Goal: Transaction & Acquisition: Purchase product/service

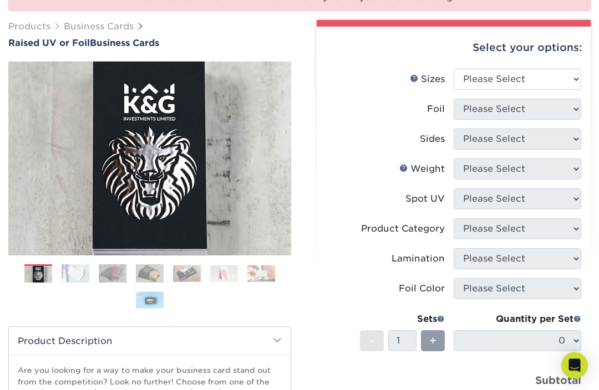
scroll to position [150, 0]
click at [568, 76] on select "Please Select 2" x 3.5" - Standard" at bounding box center [516, 79] width 127 height 21
select select "2.00x3.50"
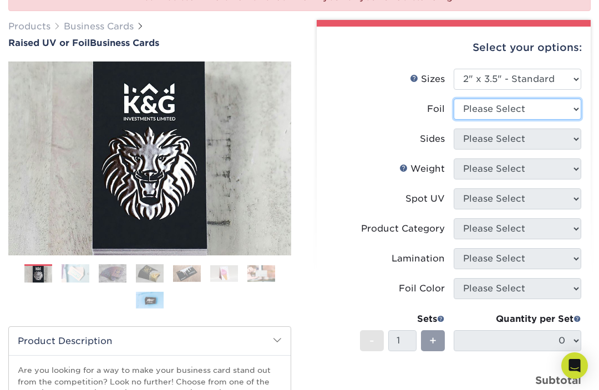
click at [565, 109] on select "Please Select No Yes" at bounding box center [516, 109] width 127 height 21
select select "0"
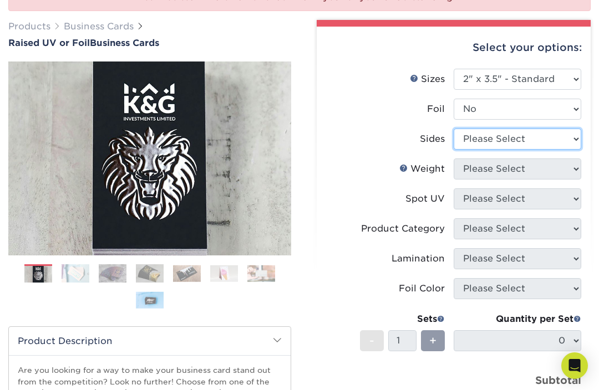
click at [566, 140] on select "Please Select Print Both Sides Print Front Only" at bounding box center [516, 139] width 127 height 21
select select "13abbda7-1d64-4f25-8bb2-c179b224825d"
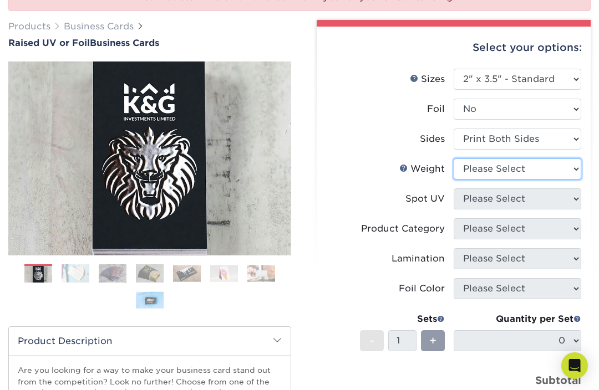
click at [568, 170] on select "Please Select 16PT" at bounding box center [516, 169] width 127 height 21
select select "16PT"
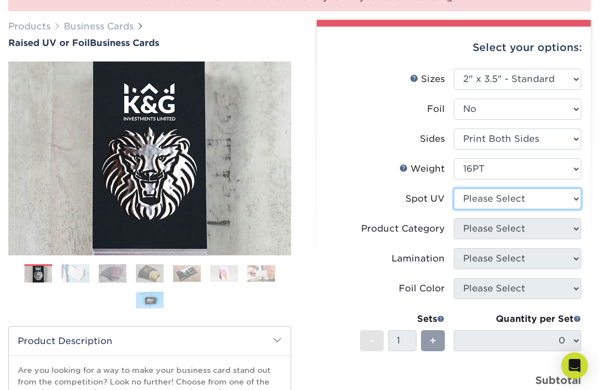
click at [566, 195] on select "Please Select No Spot UV Front Only" at bounding box center [516, 198] width 127 height 21
select select "1"
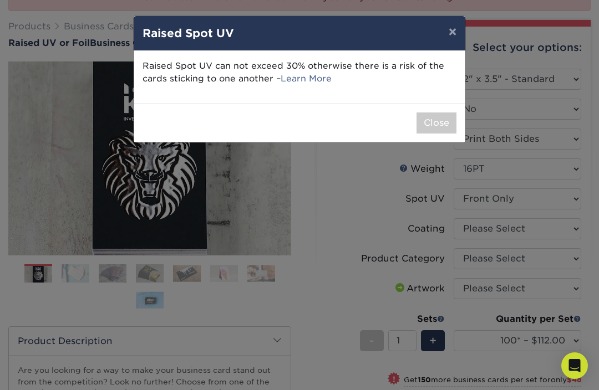
click at [308, 81] on link "Learn More" at bounding box center [305, 78] width 51 height 11
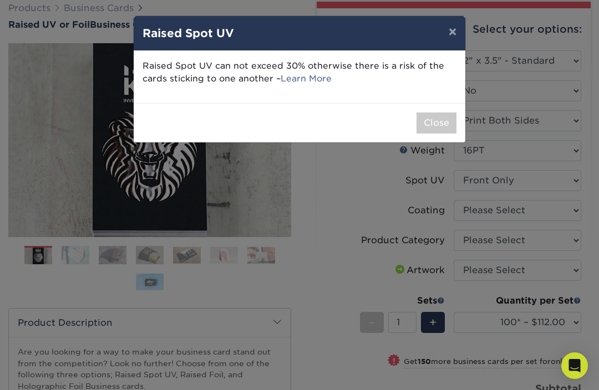
click at [447, 37] on button "×" at bounding box center [452, 31] width 25 height 31
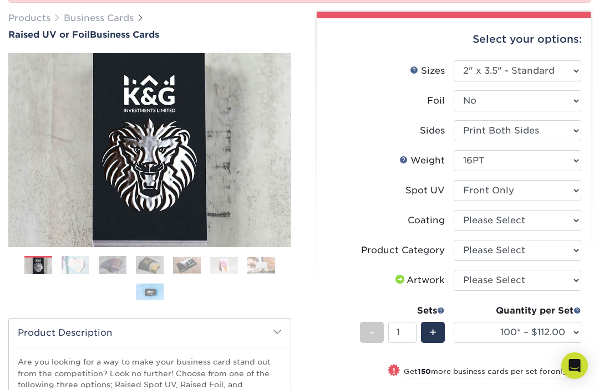
scroll to position [157, 0]
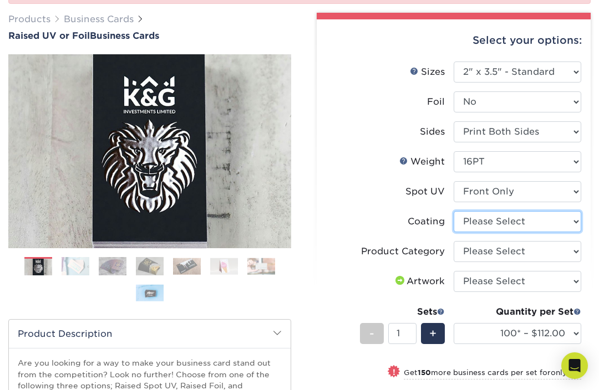
click at [573, 223] on select at bounding box center [516, 221] width 127 height 21
select select "3e7618de-abca-4bda-9f97-8b9129e913d8"
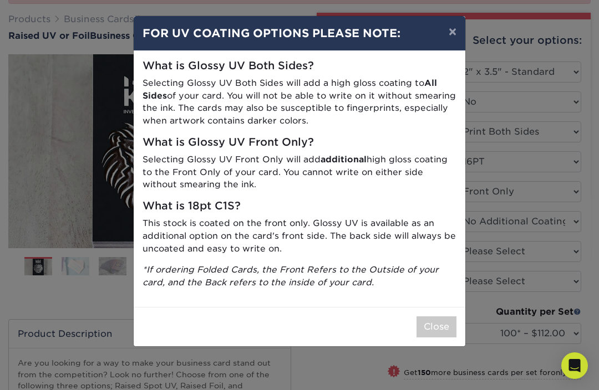
click at [443, 321] on button "Close" at bounding box center [436, 326] width 40 height 21
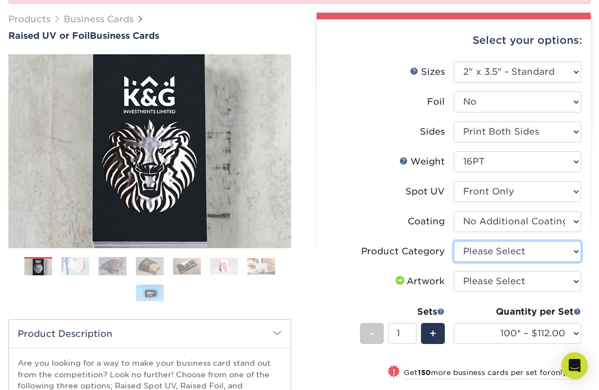
click at [571, 251] on select "Please Select Business Cards" at bounding box center [516, 251] width 127 height 21
select select "3b5148f1-0588-4f88-a218-97bcfdce65c1"
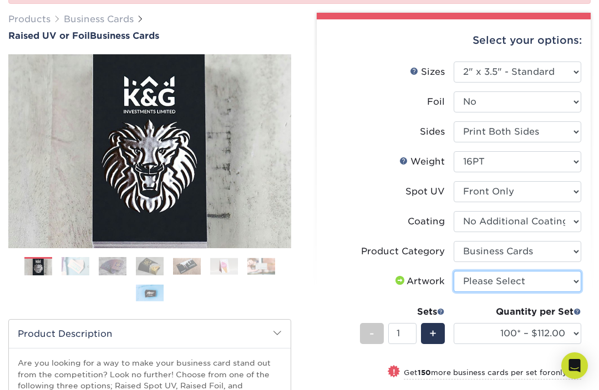
click at [572, 282] on select "Please Select I will upload files I need a design - $100" at bounding box center [516, 281] width 127 height 21
select select "upload"
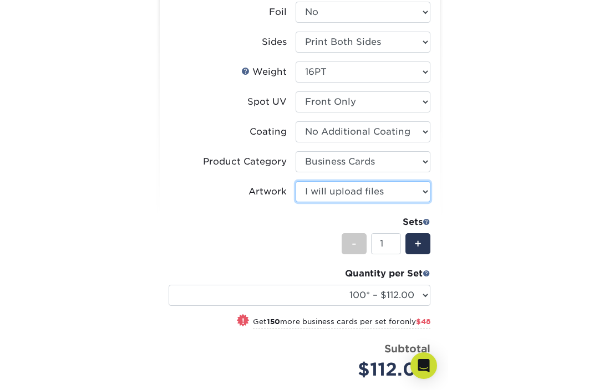
scroll to position [232, 0]
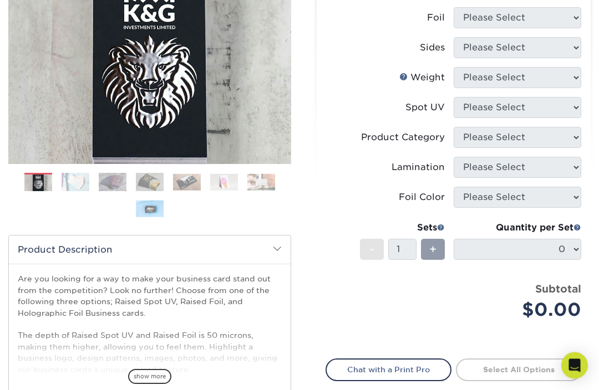
scroll to position [241, 0]
click at [261, 184] on img at bounding box center [261, 181] width 28 height 17
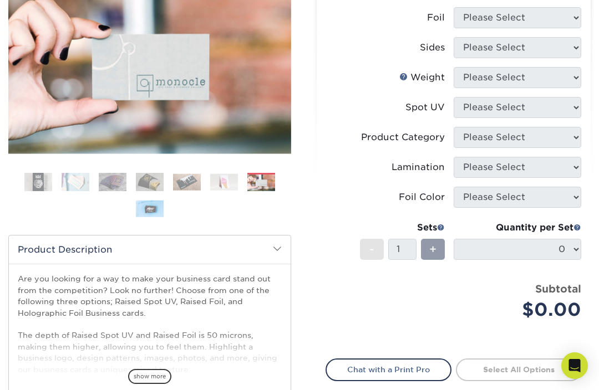
click at [228, 189] on img at bounding box center [224, 181] width 28 height 17
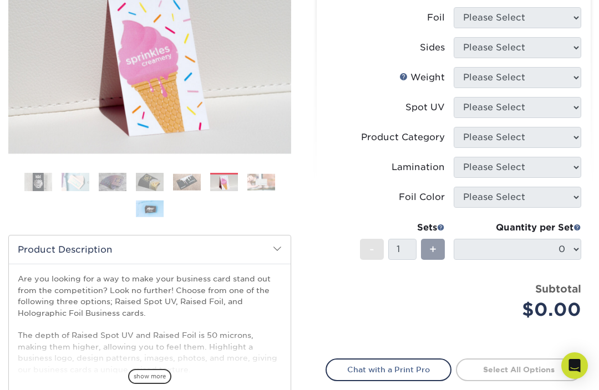
click at [185, 188] on img at bounding box center [187, 181] width 28 height 17
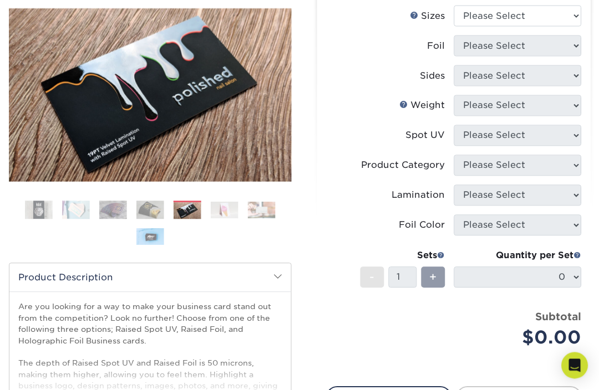
scroll to position [213, 0]
click at [108, 211] on img at bounding box center [113, 209] width 28 height 19
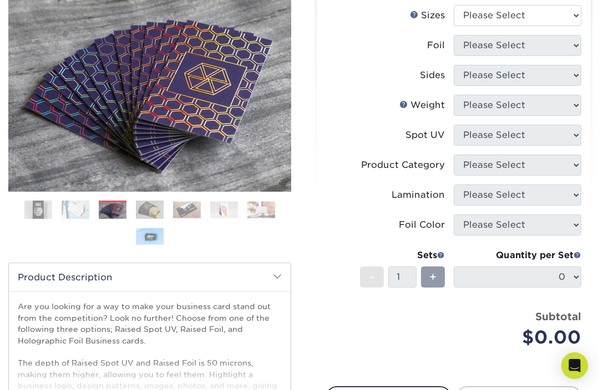
click at [159, 209] on img at bounding box center [150, 209] width 28 height 19
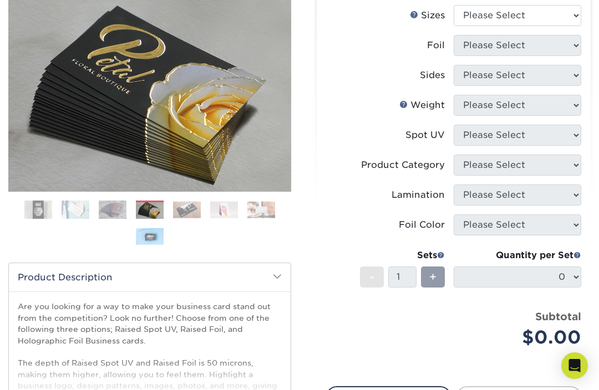
click at [157, 242] on img at bounding box center [150, 236] width 28 height 17
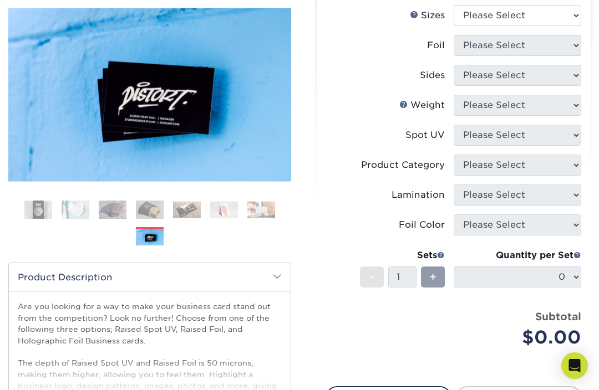
click at [38, 208] on img at bounding box center [38, 210] width 28 height 28
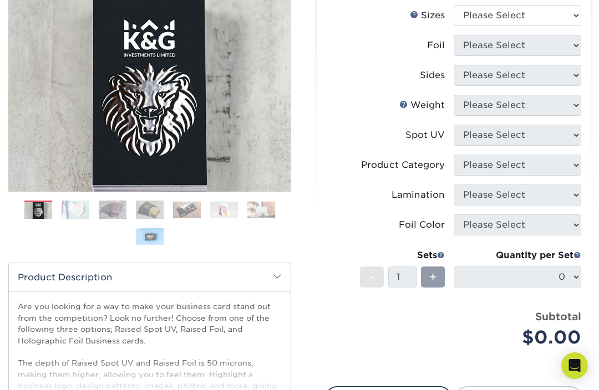
click at [110, 208] on img at bounding box center [113, 209] width 28 height 19
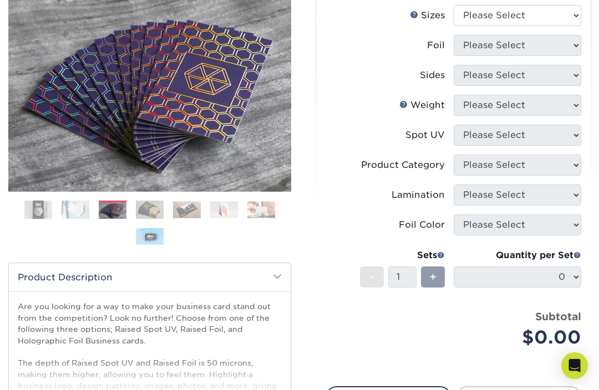
click at [154, 236] on img at bounding box center [150, 236] width 28 height 17
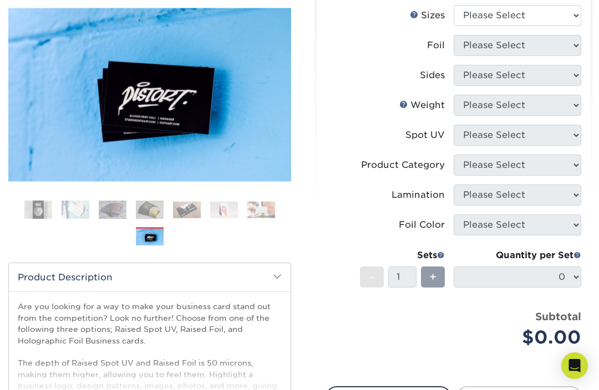
click at [273, 207] on img at bounding box center [261, 209] width 28 height 17
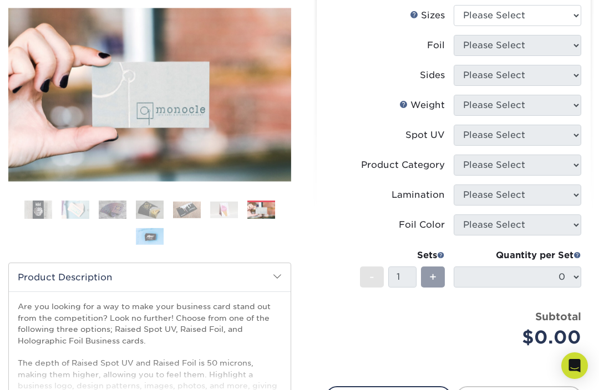
click at [217, 203] on img at bounding box center [224, 209] width 28 height 17
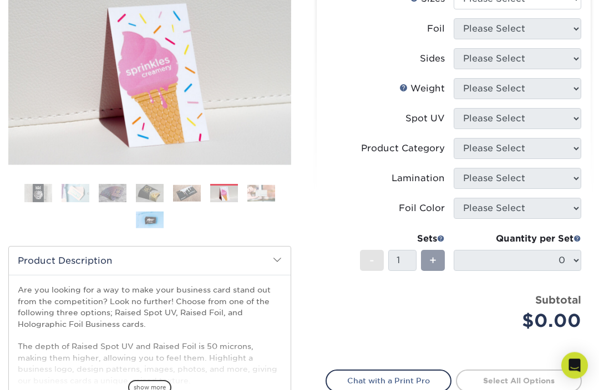
scroll to position [191, 0]
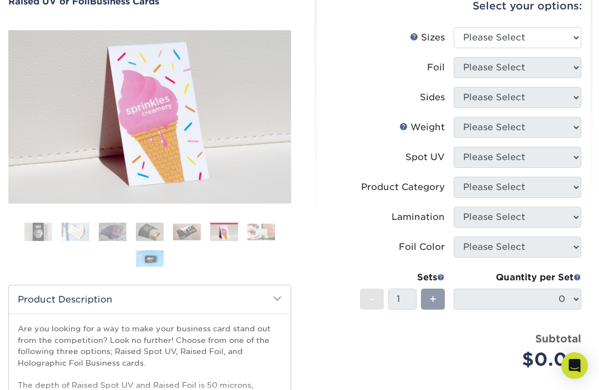
click at [225, 228] on img at bounding box center [224, 232] width 28 height 17
click at [297, 116] on link "Next" at bounding box center [308, 117] width 22 height 22
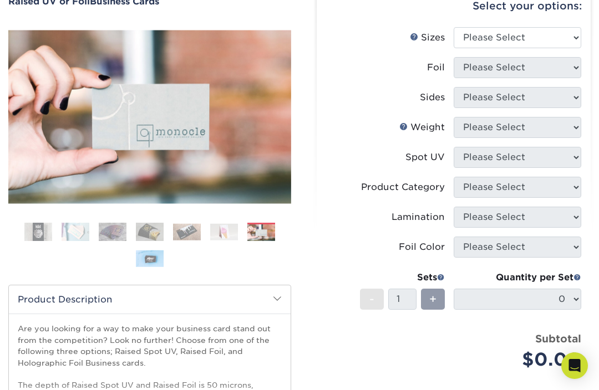
click at [297, 125] on link "Next" at bounding box center [308, 117] width 22 height 22
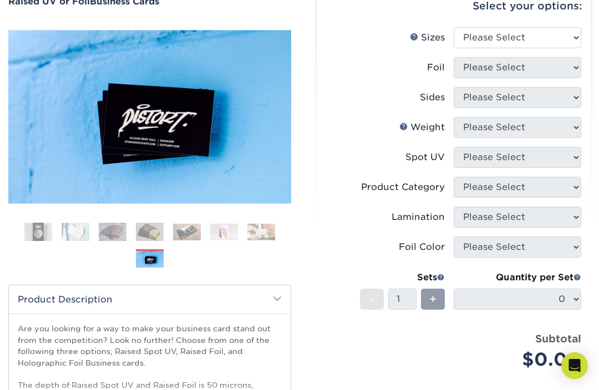
click at [297, 116] on link "Next" at bounding box center [308, 117] width 22 height 22
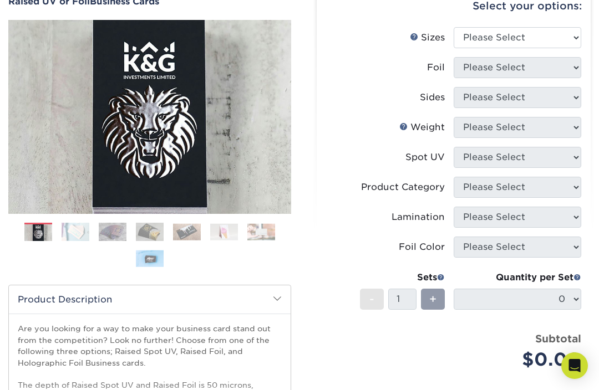
click at [297, 116] on link "Next" at bounding box center [308, 117] width 22 height 22
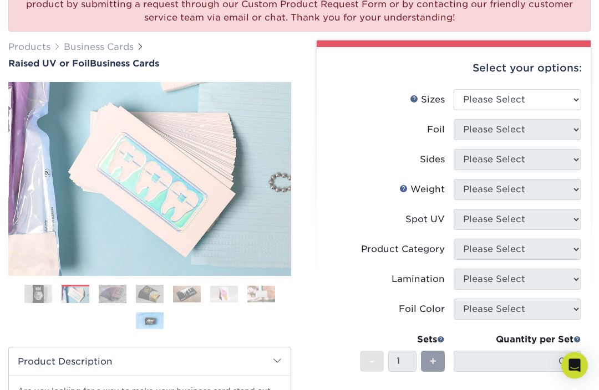
scroll to position [129, 0]
click at [265, 296] on img at bounding box center [261, 293] width 28 height 17
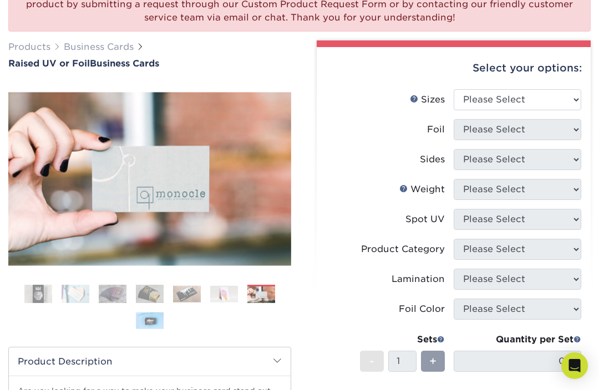
click at [231, 293] on img at bounding box center [224, 293] width 28 height 17
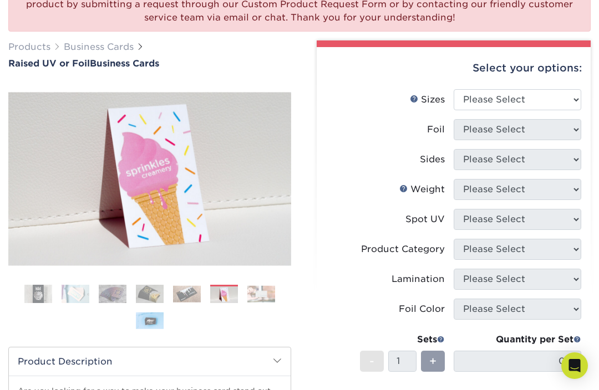
click at [191, 293] on img at bounding box center [187, 293] width 28 height 17
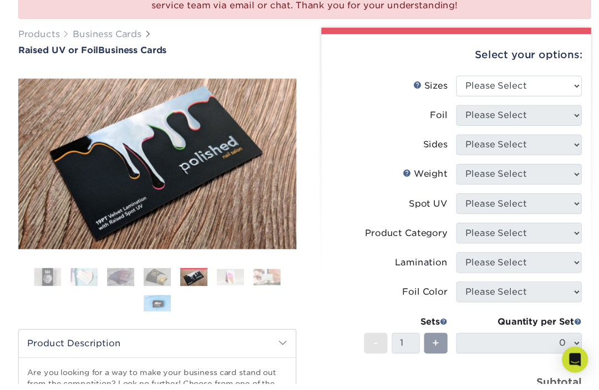
scroll to position [154, 0]
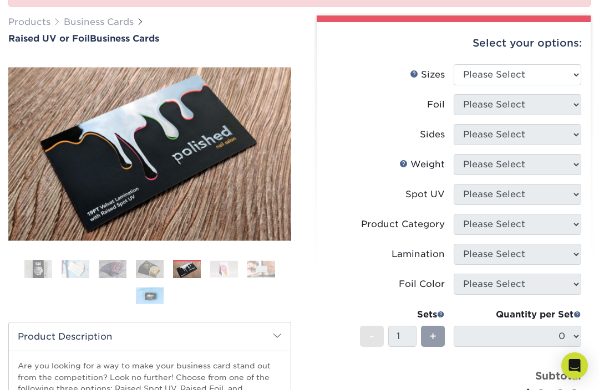
click at [140, 261] on img at bounding box center [150, 268] width 28 height 19
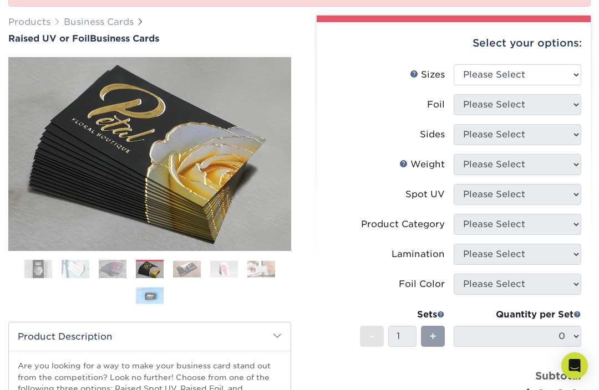
click at [108, 263] on img at bounding box center [113, 268] width 28 height 19
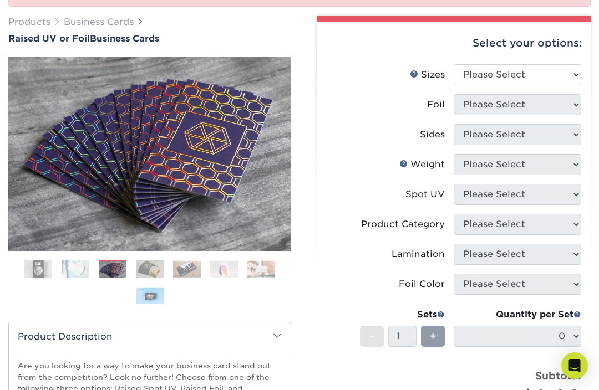
click at [186, 262] on img at bounding box center [187, 269] width 28 height 17
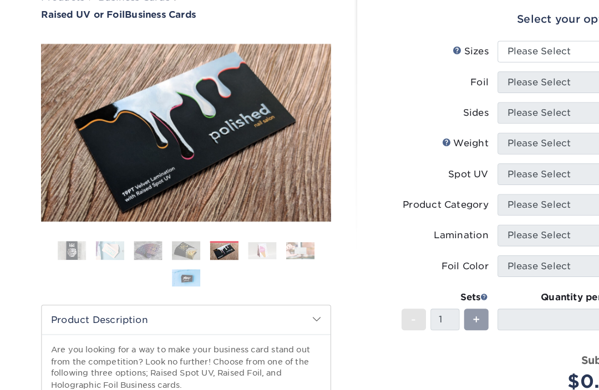
scroll to position [175, 0]
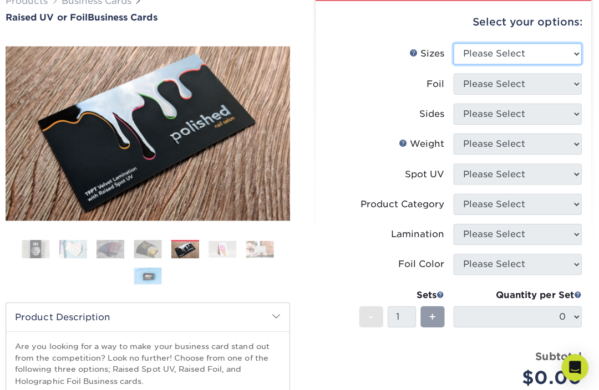
click at [540, 55] on select "Please Select 2" x 3.5" - Standard" at bounding box center [516, 53] width 127 height 21
select select "2.00x3.50"
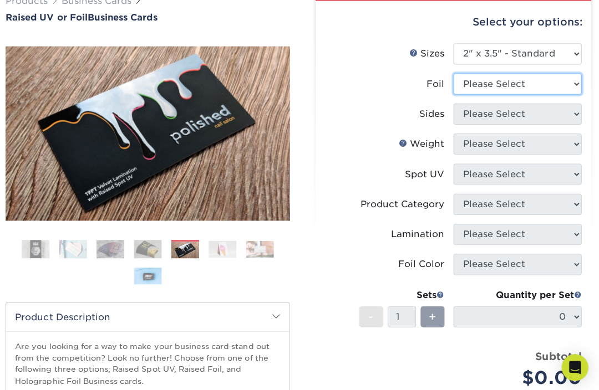
click at [532, 84] on select "Please Select No Yes" at bounding box center [516, 83] width 127 height 21
select select "0"
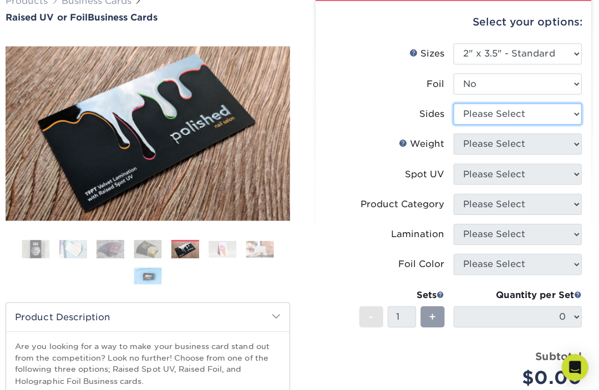
click at [512, 114] on select "Please Select Print Both Sides Print Front Only" at bounding box center [516, 113] width 127 height 21
select select "13abbda7-1d64-4f25-8bb2-c179b224825d"
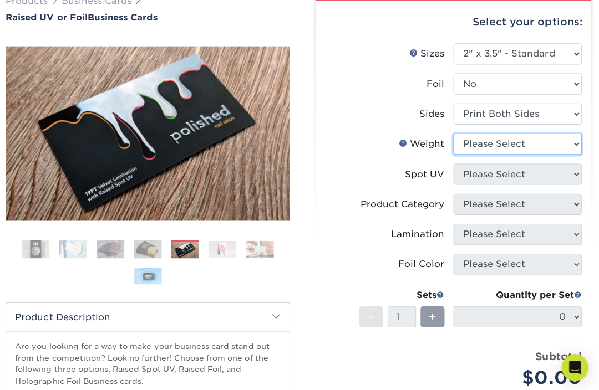
click at [501, 142] on select "Please Select 16PT" at bounding box center [516, 143] width 127 height 21
select select "16PT"
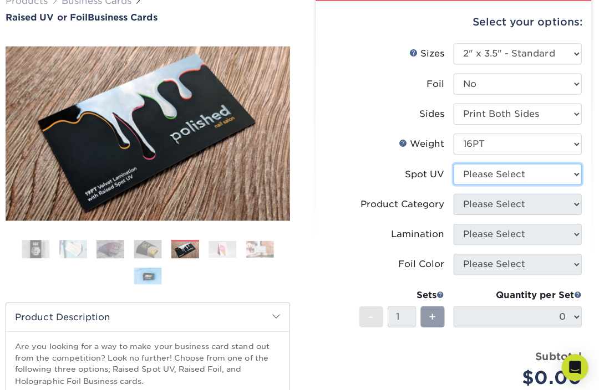
click at [496, 173] on select "Please Select No Spot UV Front Only" at bounding box center [516, 173] width 127 height 21
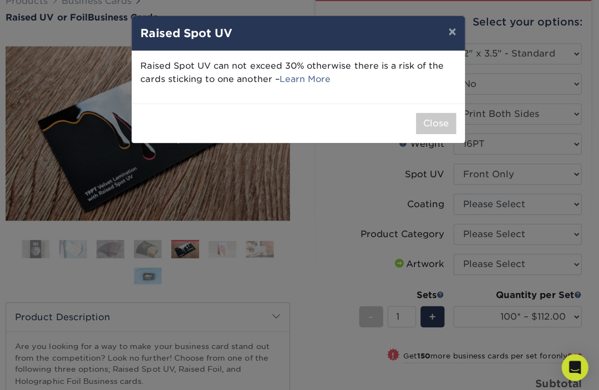
click at [314, 79] on link "Learn More" at bounding box center [305, 78] width 51 height 11
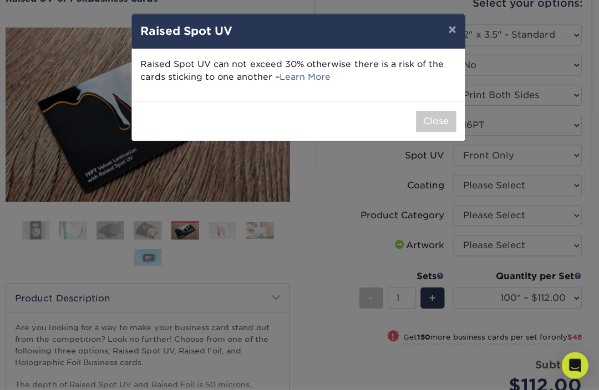
click at [445, 30] on button "×" at bounding box center [452, 31] width 25 height 31
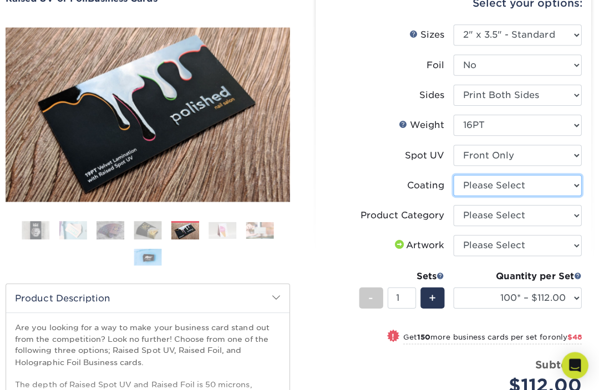
click at [474, 186] on select at bounding box center [516, 186] width 127 height 21
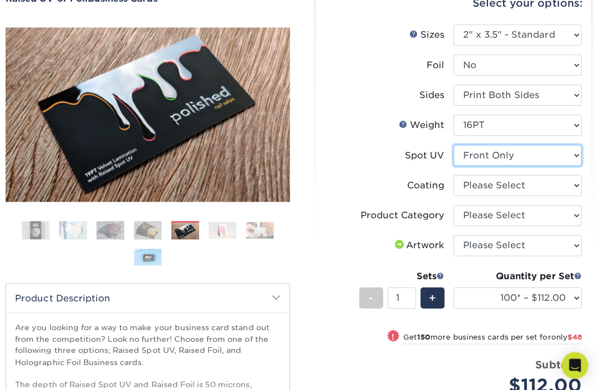
click at [487, 155] on select "Please Select No Spot UV Front Only" at bounding box center [516, 156] width 127 height 21
select select "3"
select select
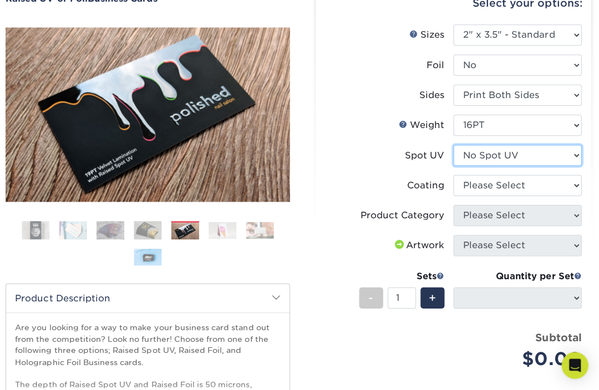
click at [497, 152] on select "Please Select No Spot UV Front Only" at bounding box center [516, 156] width 127 height 21
select select "1"
select select "-1"
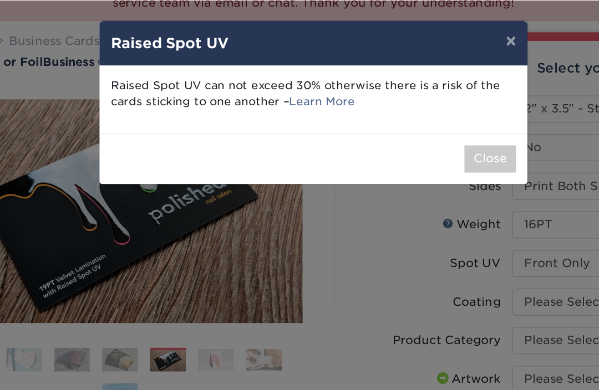
scroll to position [141, 0]
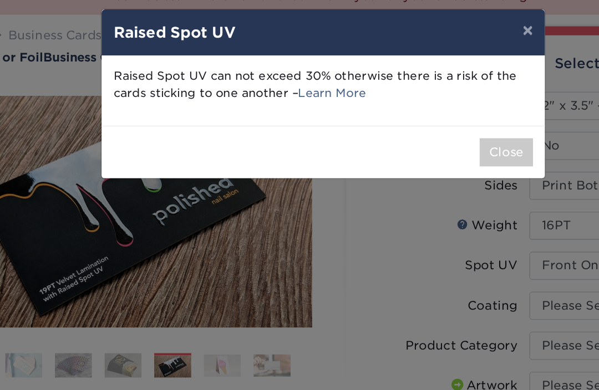
click at [26, 84] on div "× Raised Spot UV Raised Spot UV can not exceed 30% otherwise there is a risk of…" at bounding box center [299, 195] width 599 height 390
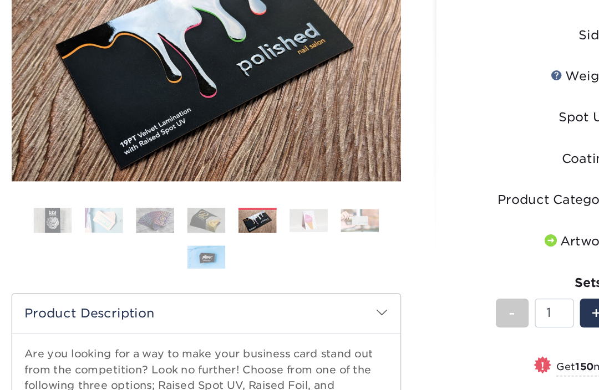
click at [152, 231] on img at bounding box center [150, 240] width 28 height 19
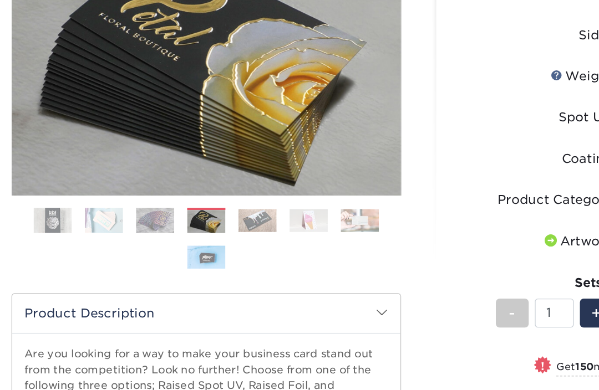
scroll to position [182, 0]
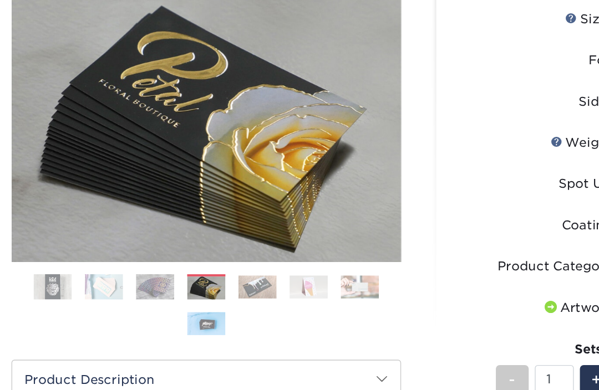
click at [119, 231] on img at bounding box center [113, 240] width 28 height 19
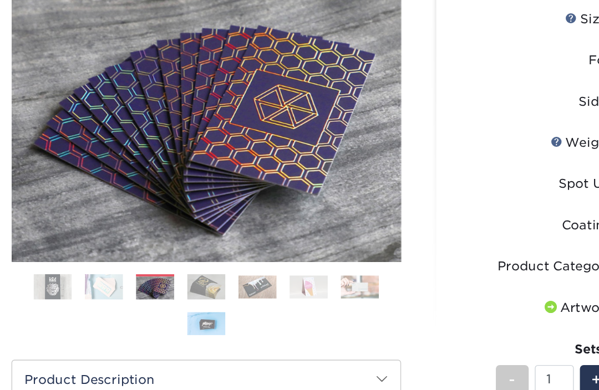
click at [72, 231] on img at bounding box center [76, 240] width 28 height 19
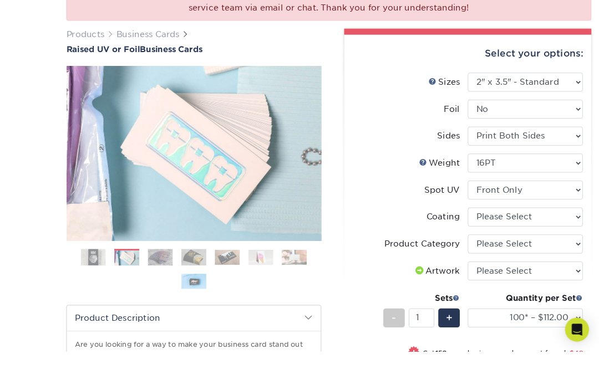
scroll to position [160, 0]
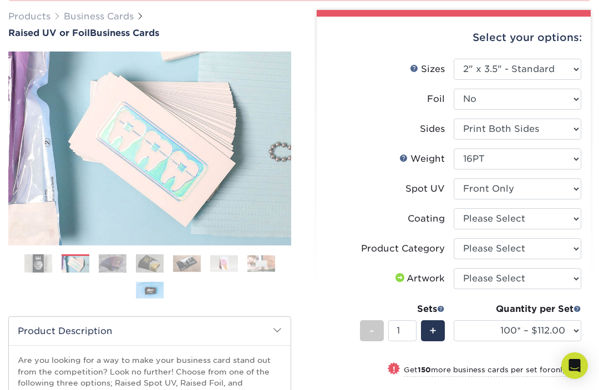
click at [31, 266] on img at bounding box center [38, 264] width 28 height 28
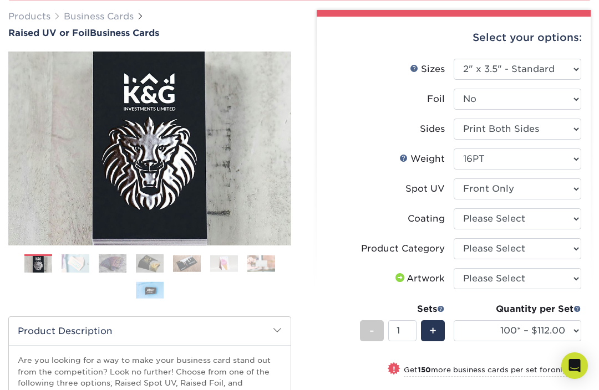
click at [152, 289] on img at bounding box center [150, 290] width 28 height 17
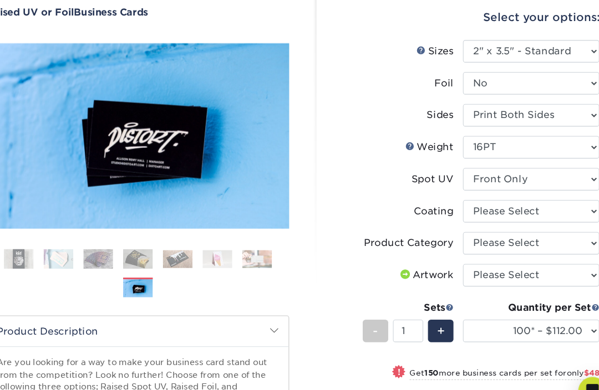
scroll to position [181, 0]
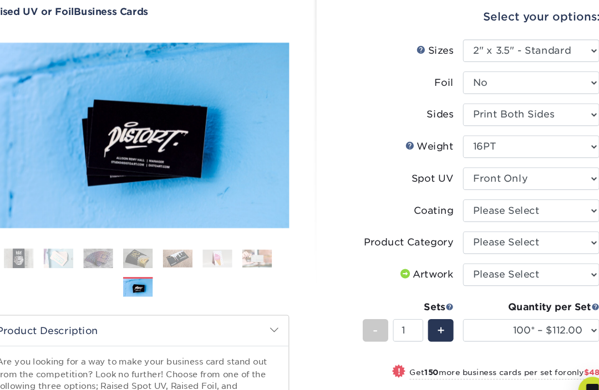
click at [247, 244] on img at bounding box center [261, 241] width 28 height 17
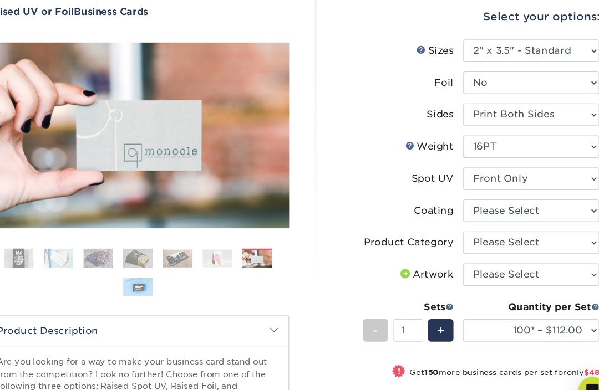
click at [210, 243] on img at bounding box center [224, 241] width 28 height 17
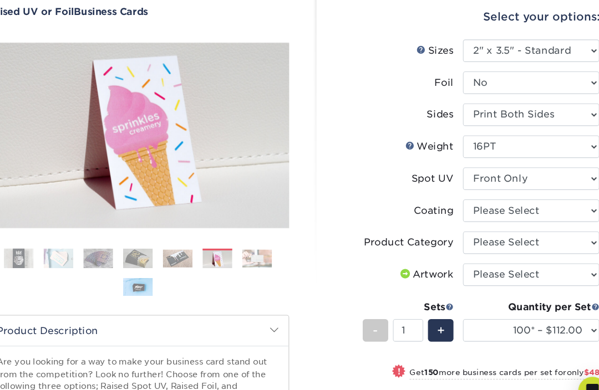
click at [173, 243] on img at bounding box center [187, 241] width 28 height 17
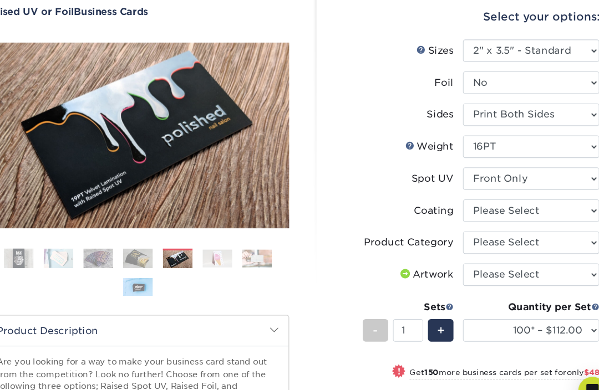
click at [138, 249] on img at bounding box center [150, 241] width 28 height 19
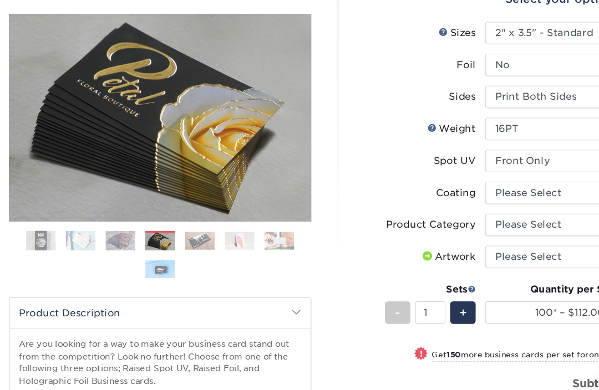
click at [112, 226] on img at bounding box center [113, 225] width 28 height 19
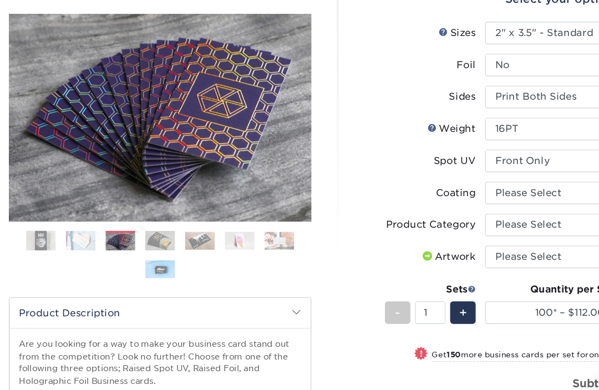
click at [68, 218] on img at bounding box center [76, 225] width 28 height 19
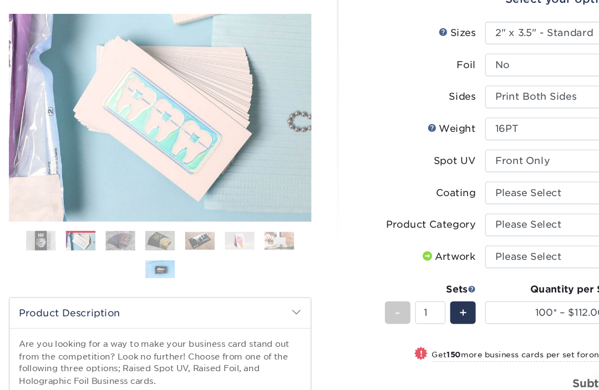
click at [33, 221] on img at bounding box center [38, 226] width 28 height 28
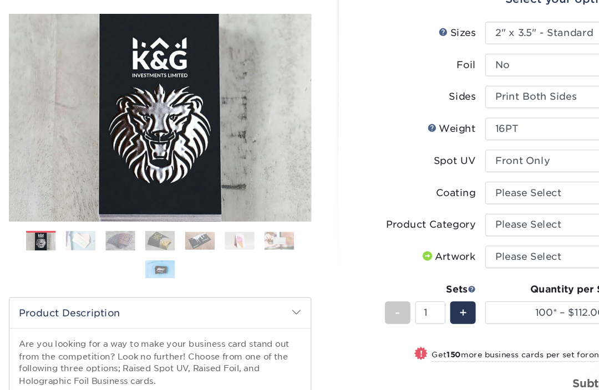
click at [154, 249] on img at bounding box center [150, 251] width 28 height 17
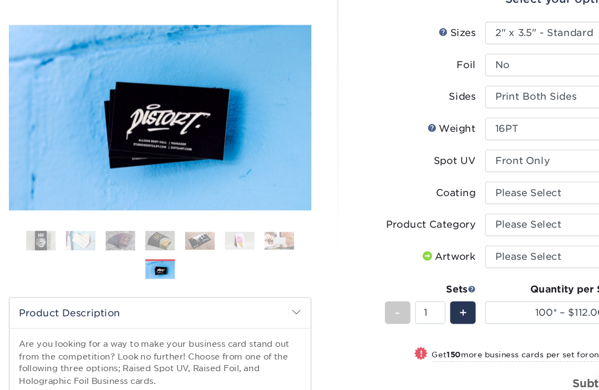
scroll to position [206, 0]
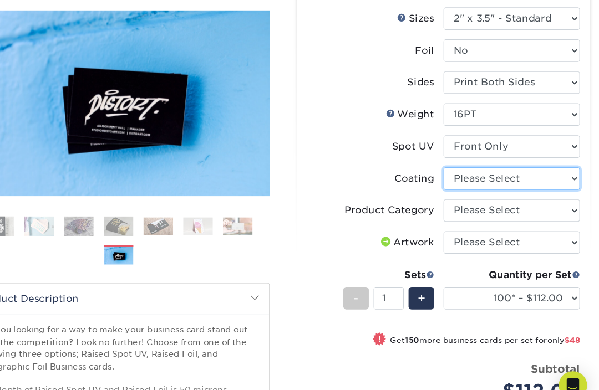
click at [508, 166] on select at bounding box center [516, 172] width 127 height 21
click at [511, 169] on select at bounding box center [516, 172] width 127 height 21
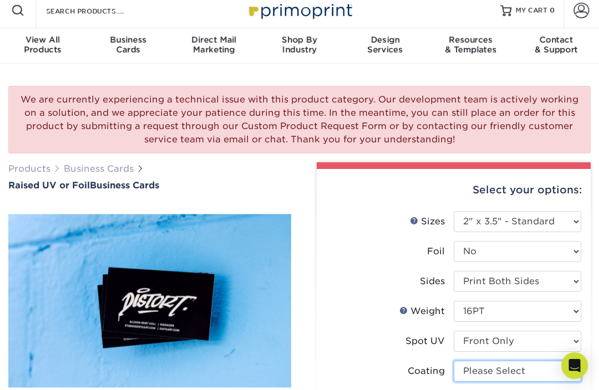
scroll to position [0, 0]
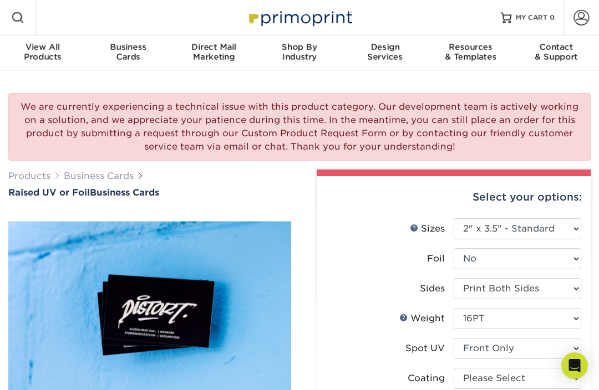
click at [21, 15] on span at bounding box center [17, 17] width 13 height 13
click at [21, 21] on span at bounding box center [17, 17] width 13 height 13
click at [14, 14] on span at bounding box center [17, 17] width 13 height 13
click at [23, 26] on div at bounding box center [17, 17] width 35 height 35
click at [24, 23] on span at bounding box center [17, 17] width 13 height 13
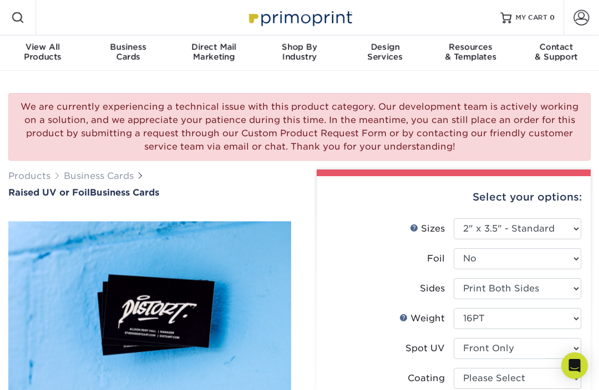
click at [116, 52] on div "Business Cards" at bounding box center [127, 52] width 85 height 20
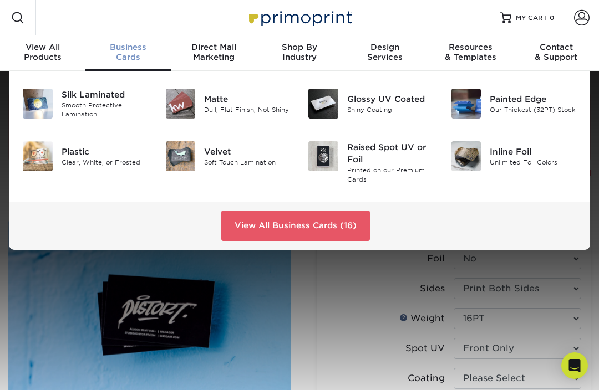
click at [341, 218] on link "View All Business Cards (16)" at bounding box center [295, 226] width 149 height 30
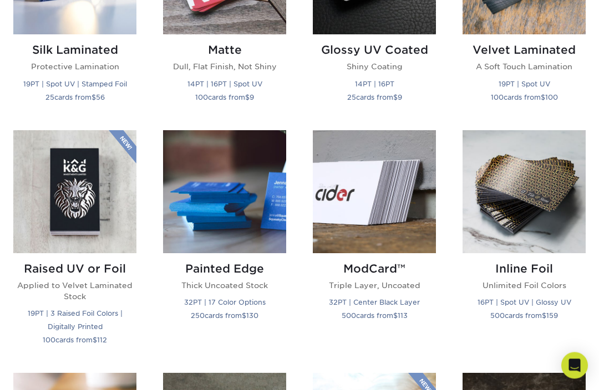
scroll to position [649, 0]
click at [380, 208] on img at bounding box center [374, 191] width 123 height 123
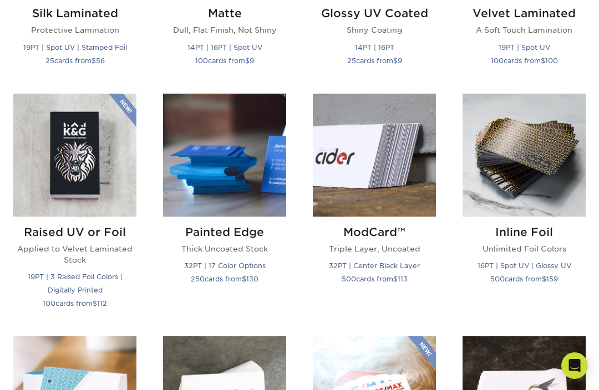
click at [226, 161] on img at bounding box center [224, 155] width 123 height 123
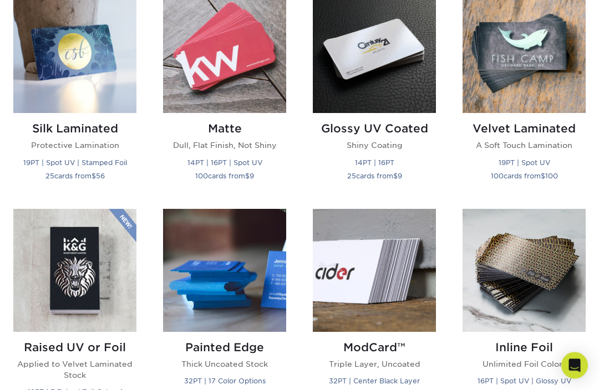
scroll to position [559, 0]
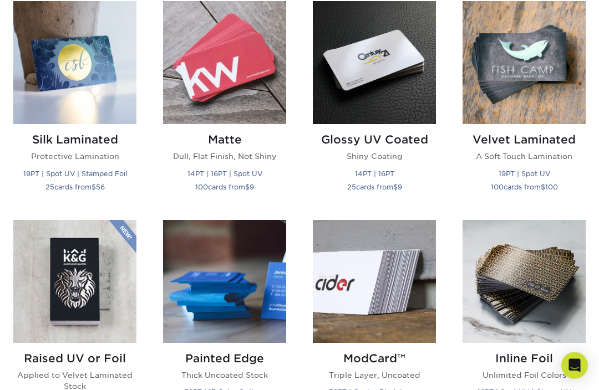
click at [203, 76] on img at bounding box center [224, 63] width 123 height 123
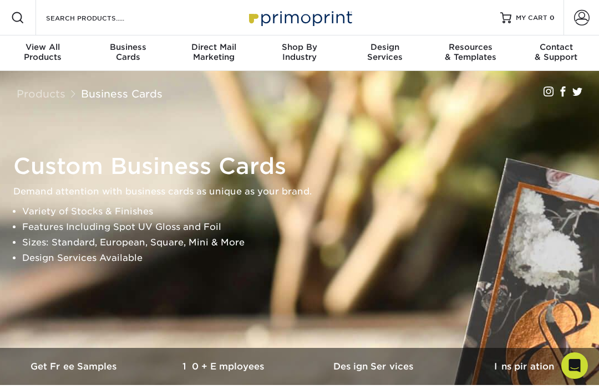
scroll to position [559, 0]
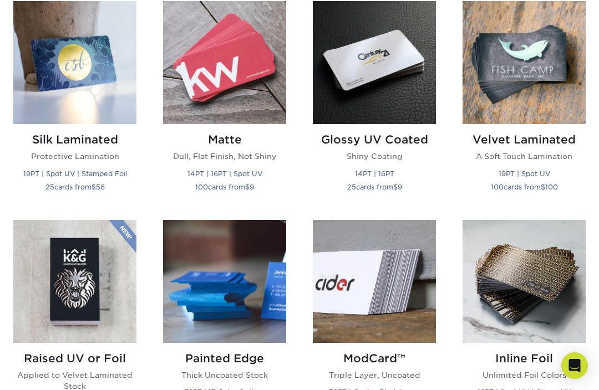
click at [211, 83] on img at bounding box center [224, 62] width 123 height 123
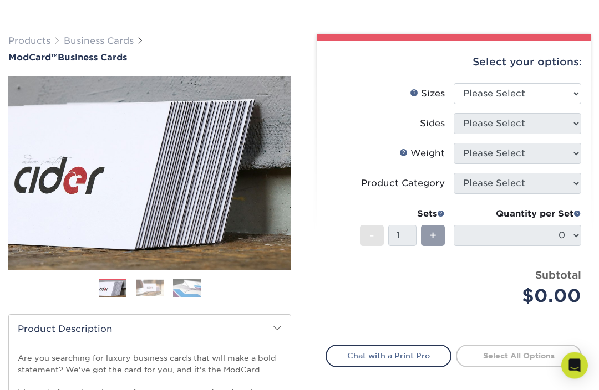
scroll to position [61, 0]
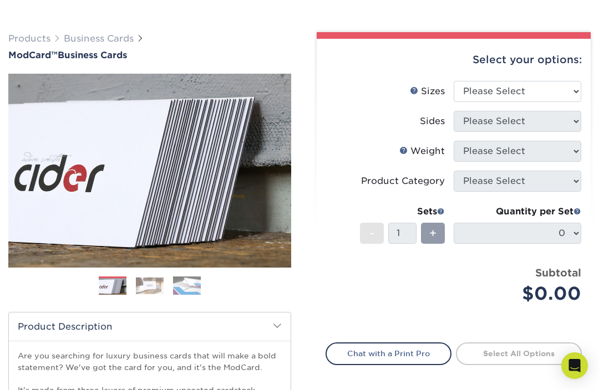
click at [99, 280] on img at bounding box center [113, 287] width 28 height 28
click at [142, 284] on img at bounding box center [150, 285] width 28 height 17
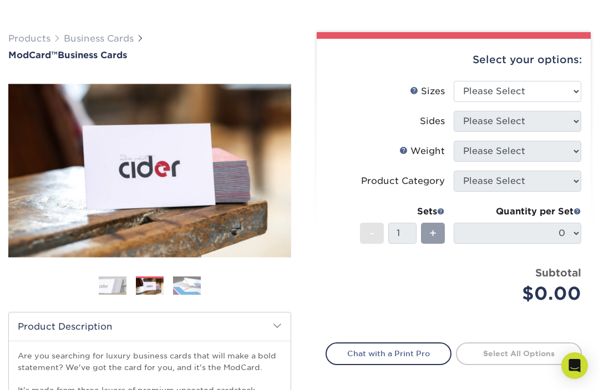
click at [185, 279] on img at bounding box center [187, 285] width 28 height 19
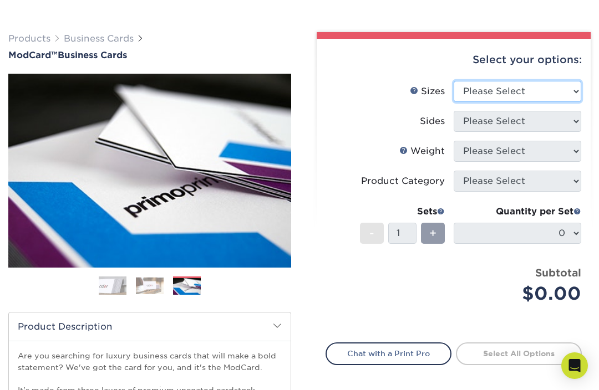
click at [564, 87] on select "Please Select 1.5" x 3.5" - Mini 1.75" x 3.5" - Mini 2" x 2" - Square 2" x 3" -…" at bounding box center [516, 91] width 127 height 21
select select "2.00x3.50"
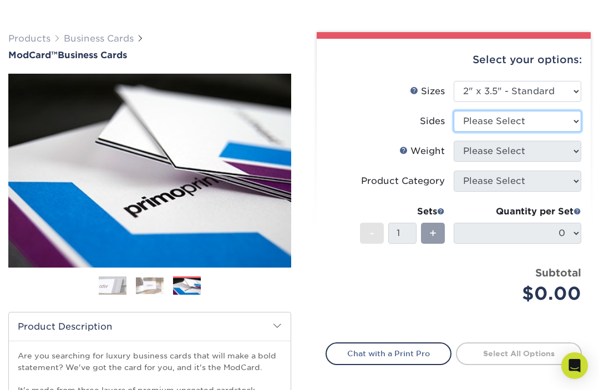
click at [551, 119] on select "Please Select Print Both Sides Print Front Only" at bounding box center [516, 121] width 127 height 21
select select "13abbda7-1d64-4f25-8bb2-c179b224825d"
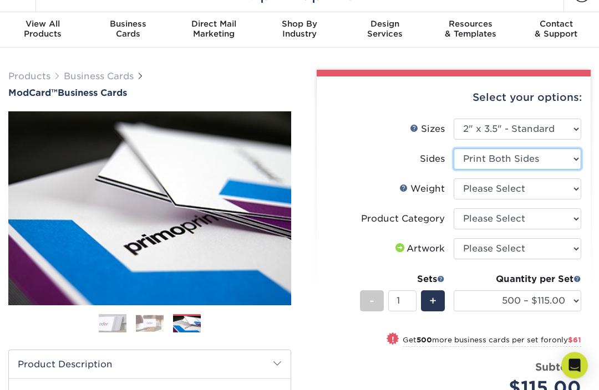
scroll to position [0, 0]
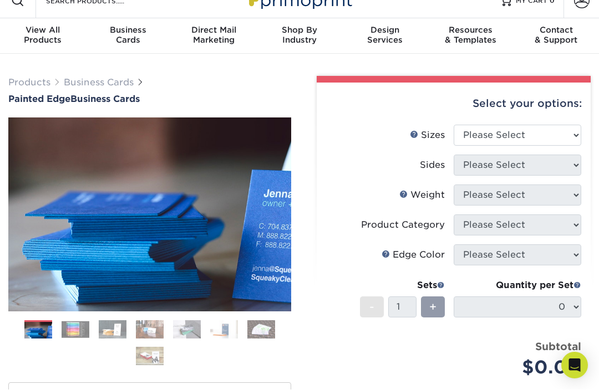
scroll to position [17, 0]
click at [564, 128] on select "Please Select 2" x 3.5" - Standard 2.125" x 3.375" - European 2.5" x 2.5" - Squ…" at bounding box center [516, 135] width 127 height 21
select select "2.00x3.50"
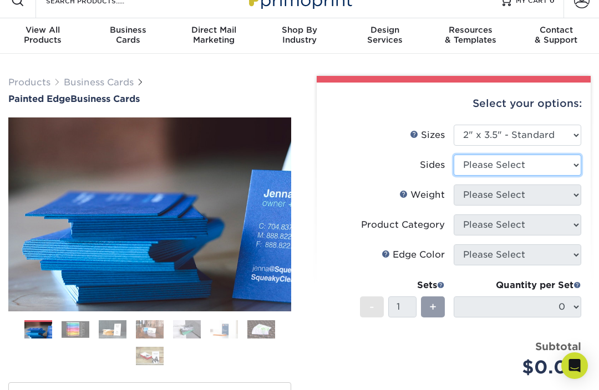
click at [551, 161] on select "Please Select Print Both Sides Print Front Only" at bounding box center [516, 165] width 127 height 21
select select "13abbda7-1d64-4f25-8bb2-c179b224825d"
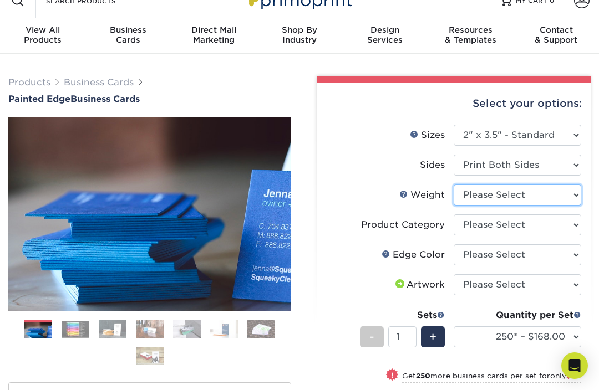
click at [563, 195] on select "Please Select 32PTUC" at bounding box center [516, 195] width 127 height 21
select select "32PTUC"
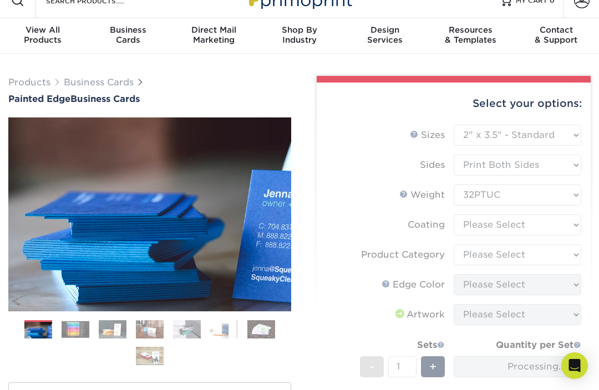
click at [555, 157] on form "Sizes Help Sizes Please Select 2" x 3.5" - Standard 2.125" x 3.375" - European …" at bounding box center [453, 294] width 256 height 339
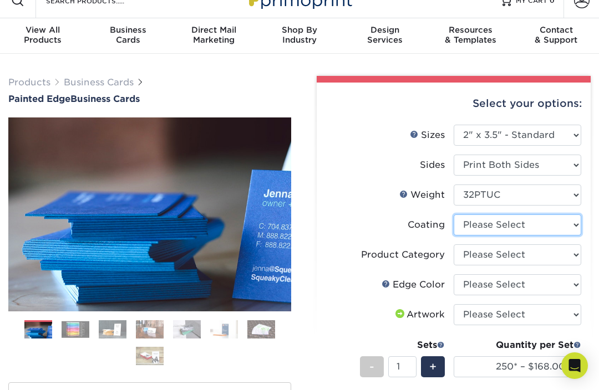
click at [547, 223] on select at bounding box center [516, 225] width 127 height 21
select select "3e7618de-abca-4bda-9f97-8b9129e913d8"
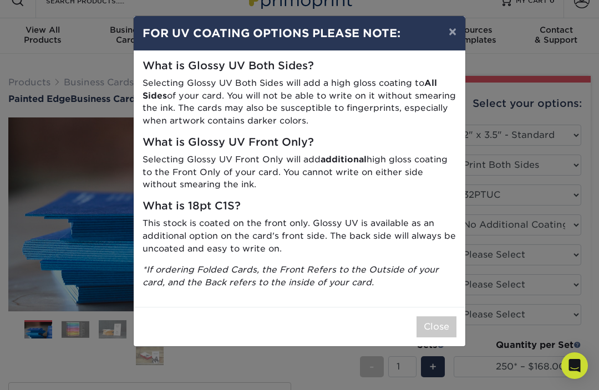
click at [451, 45] on button "×" at bounding box center [452, 31] width 25 height 31
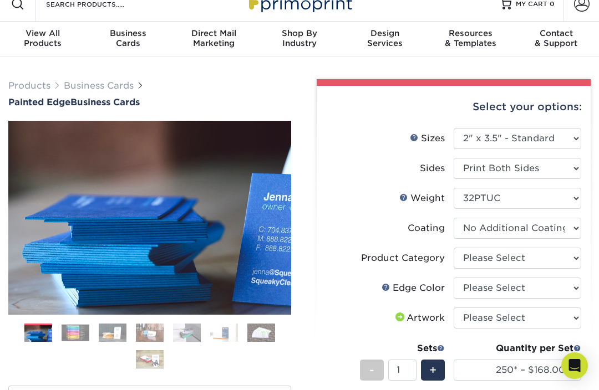
scroll to position [13, 0]
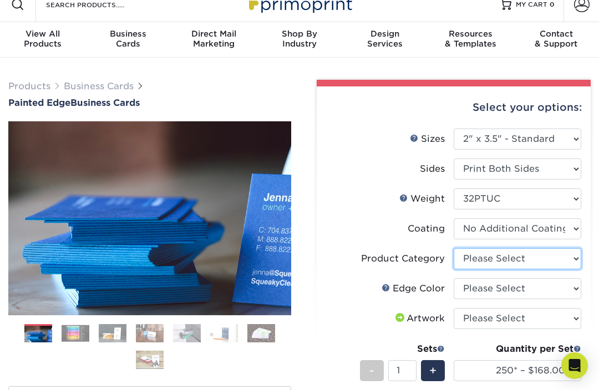
click at [557, 251] on select "Please Select Business Cards" at bounding box center [516, 258] width 127 height 21
select select "3b5148f1-0588-4f88-a218-97bcfdce65c1"
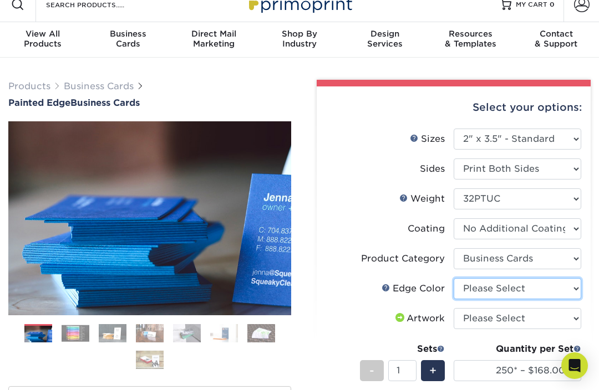
click at [560, 290] on select "Please Select Charcoal Black Brown Blue Pearlescent Blue Pearlescent Gold Pearl…" at bounding box center [516, 288] width 127 height 21
select select "29d9e76e-281e-4d02-923d-5e3eb4a981a9"
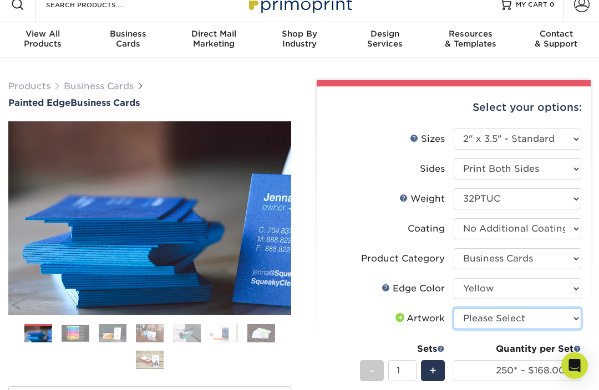
click at [504, 316] on select "Please Select I will upload files I need a design - $100" at bounding box center [516, 318] width 127 height 21
select select "upload"
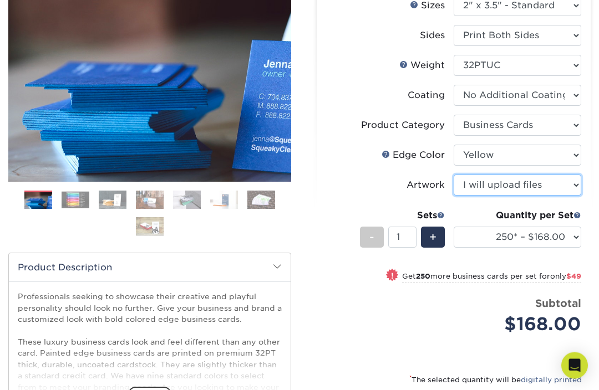
scroll to position [145, 0]
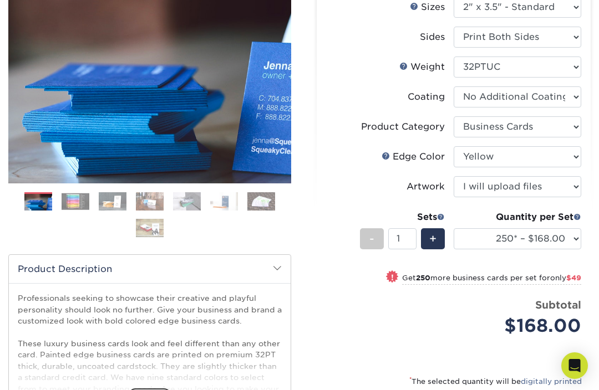
click at [70, 201] on img at bounding box center [76, 201] width 28 height 17
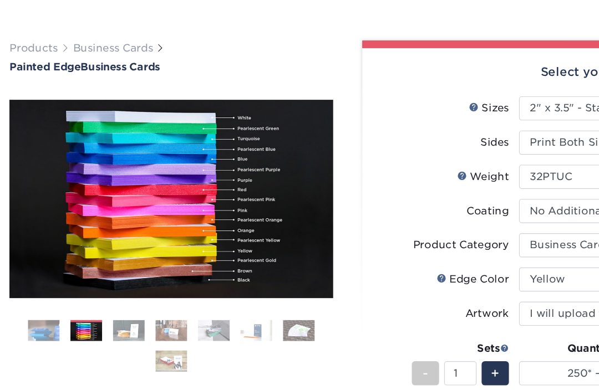
scroll to position [45, 0]
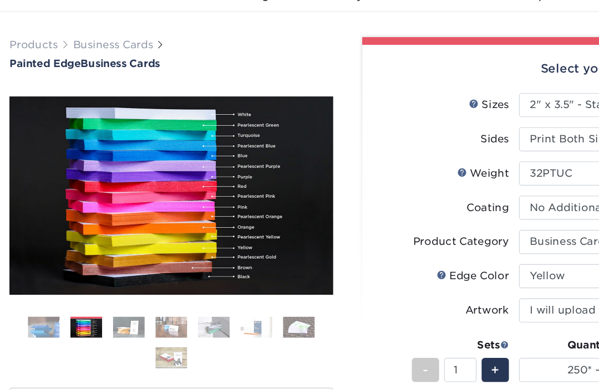
click at [117, 292] on img at bounding box center [113, 301] width 28 height 19
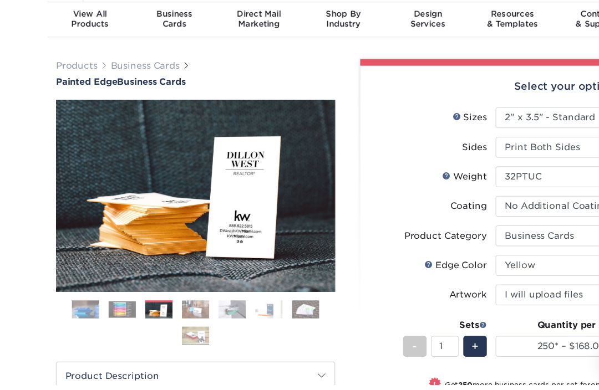
scroll to position [35, 0]
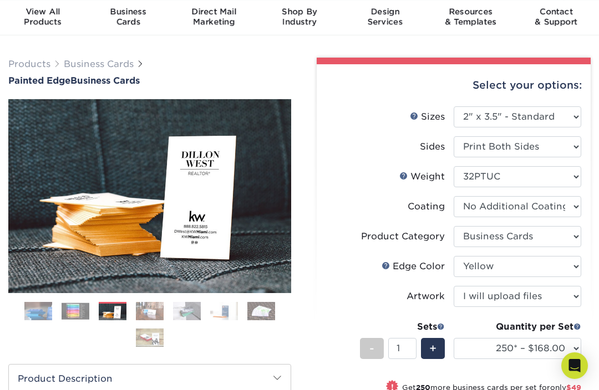
click at [152, 309] on img at bounding box center [150, 311] width 28 height 19
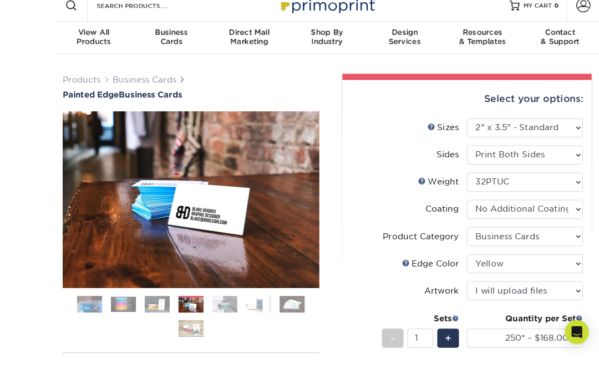
scroll to position [16, 0]
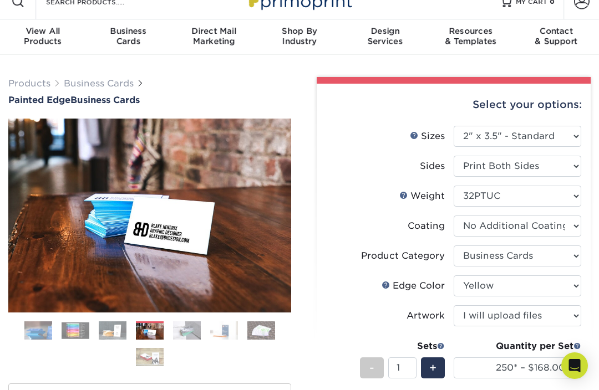
click at [152, 332] on img at bounding box center [150, 331] width 28 height 19
click at [195, 329] on img at bounding box center [187, 330] width 28 height 19
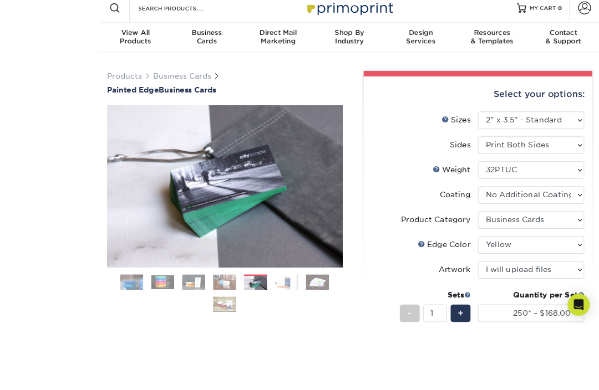
scroll to position [28, 0]
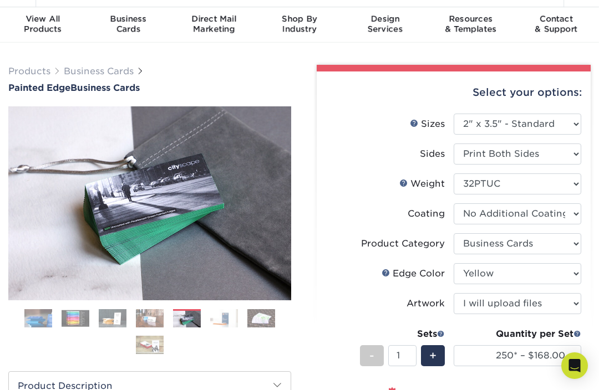
click at [172, 364] on div at bounding box center [149, 382] width 283 height 552
click at [222, 319] on img at bounding box center [224, 318] width 28 height 19
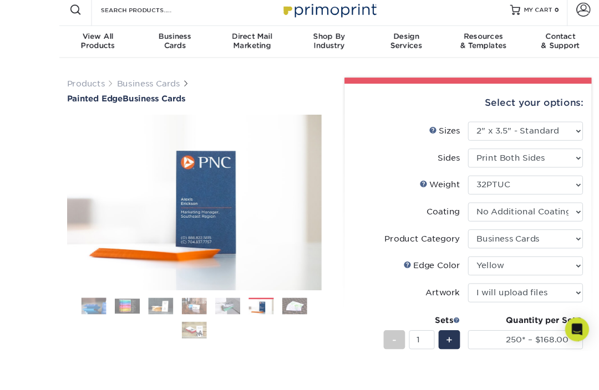
scroll to position [51, 0]
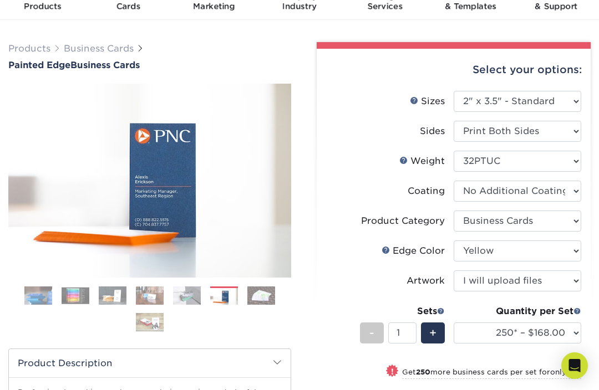
click at [268, 294] on img at bounding box center [261, 295] width 28 height 19
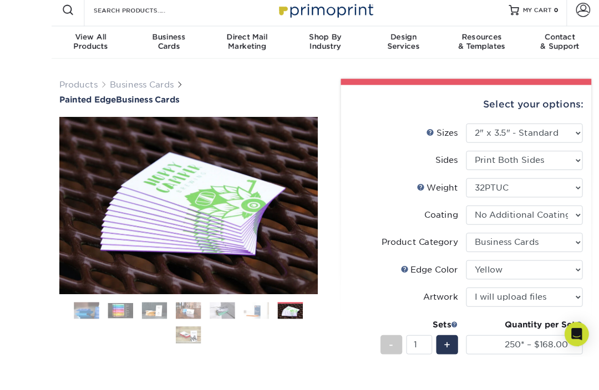
scroll to position [67, 0]
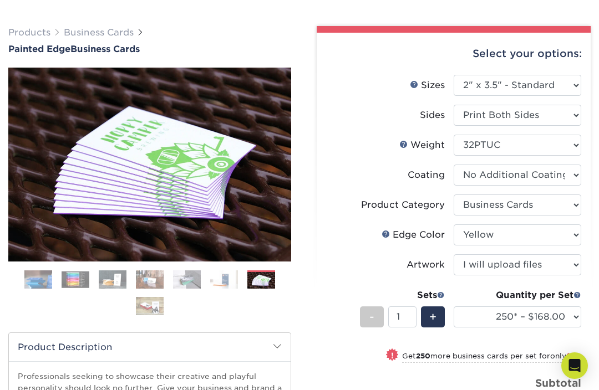
click at [145, 307] on img at bounding box center [150, 306] width 28 height 19
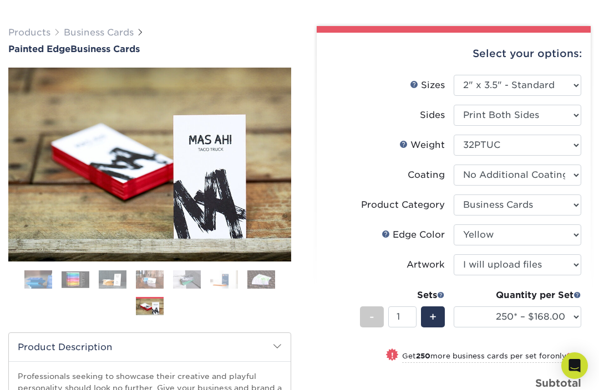
scroll to position [67, 0]
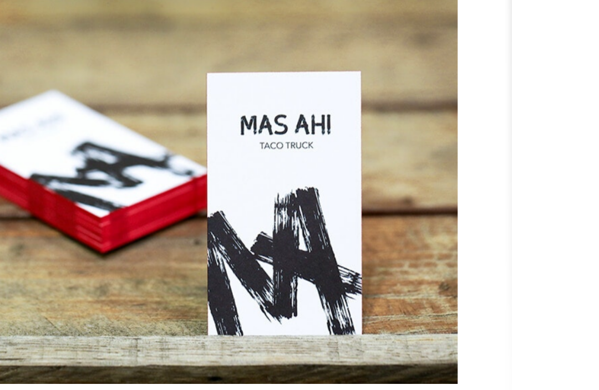
click at [297, 154] on link "Next" at bounding box center [308, 165] width 22 height 22
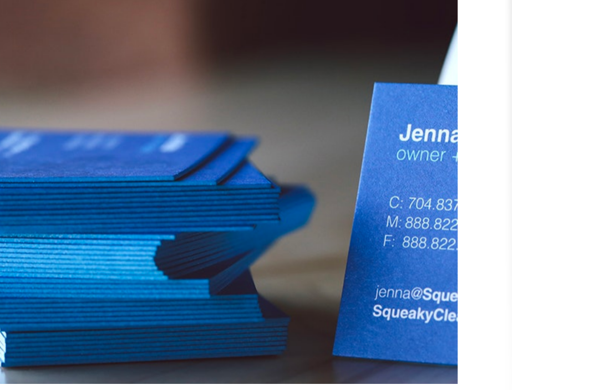
click at [297, 154] on link "Next" at bounding box center [308, 165] width 22 height 22
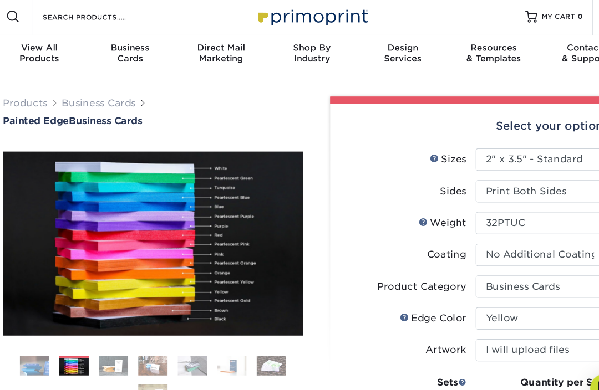
scroll to position [0, 0]
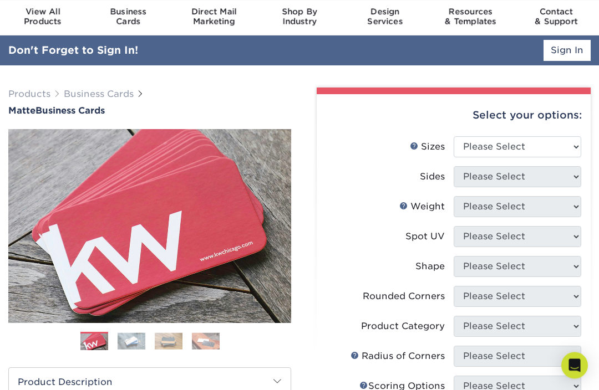
scroll to position [35, 0]
click at [571, 142] on select "Please Select 1.5" x 3.5" - Mini 1.75" x 3.5" - Mini 2" x 2" - Square 2" x 3" -…" at bounding box center [516, 146] width 127 height 21
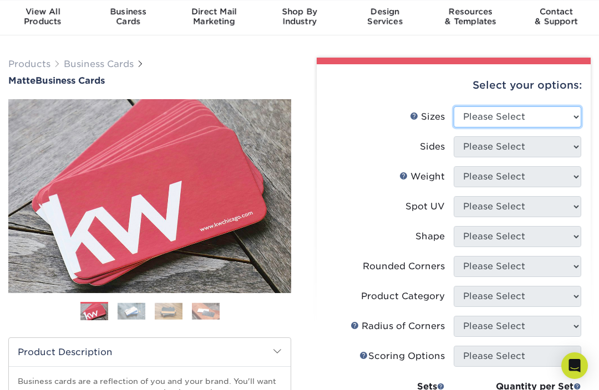
select select "2.00x3.50"
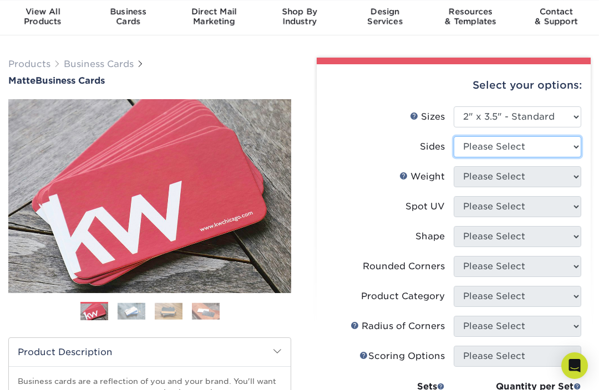
click at [557, 140] on select "Please Select Print Both Sides Print Front Only" at bounding box center [516, 146] width 127 height 21
select select "13abbda7-1d64-4f25-8bb2-c179b224825d"
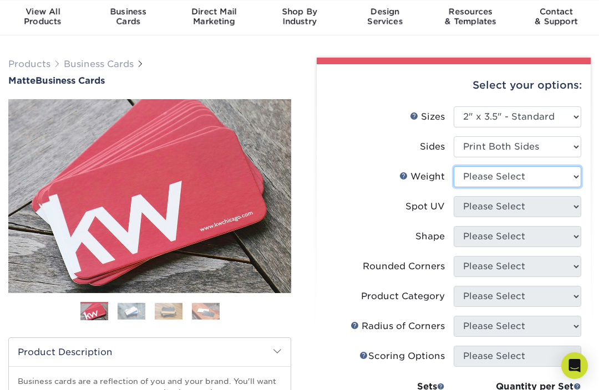
click at [562, 177] on select "Please Select 16PT 14PT" at bounding box center [516, 176] width 127 height 21
select select "16PT"
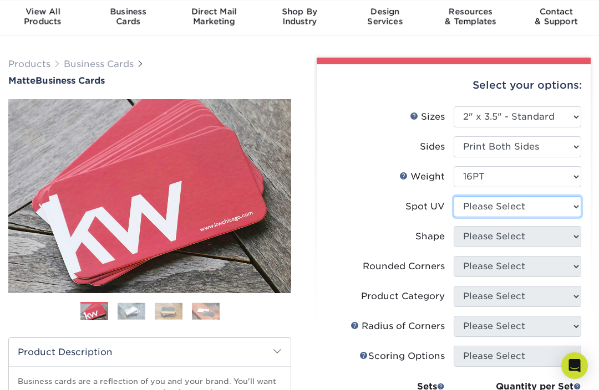
click at [563, 210] on select "Please Select No Spot UV Front and Back (Both Sides) Front Only Back Only" at bounding box center [516, 206] width 127 height 21
select select "1"
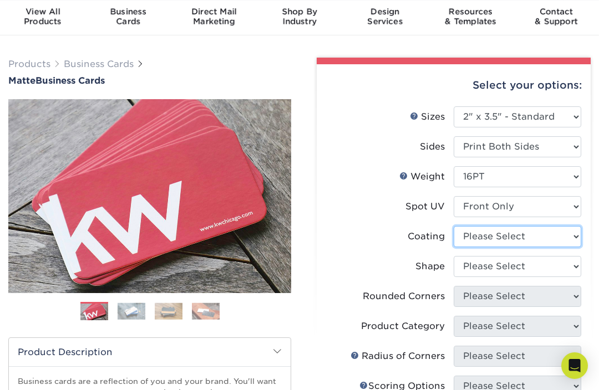
click at [548, 235] on select at bounding box center [516, 236] width 127 height 21
select select "121bb7b5-3b4d-429f-bd8d-bbf80e953313"
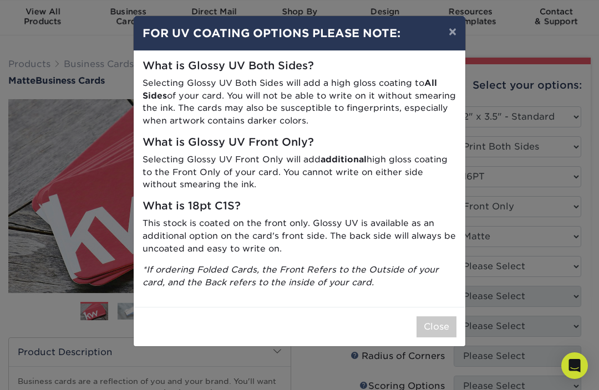
click at [435, 326] on button "Close" at bounding box center [436, 326] width 40 height 21
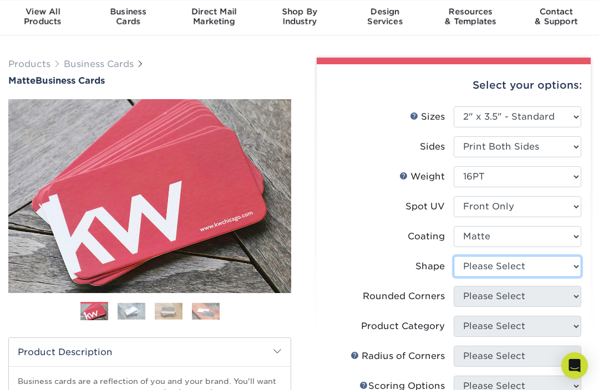
click at [564, 264] on select "Please Select Standard" at bounding box center [516, 266] width 127 height 21
select select "standard"
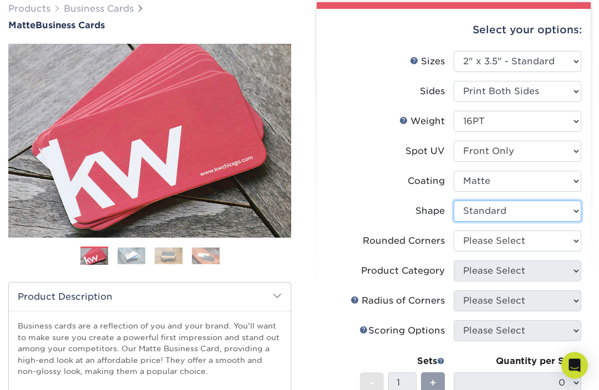
scroll to position [91, 0]
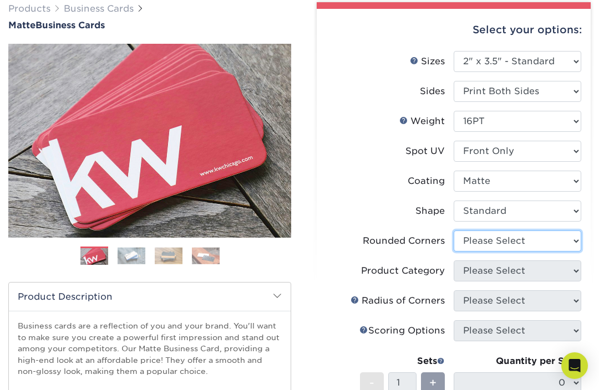
click at [557, 236] on select "Please Select Yes - Round 2 Corners Yes - Round 4 Corners No" at bounding box center [516, 241] width 127 height 21
select select "0"
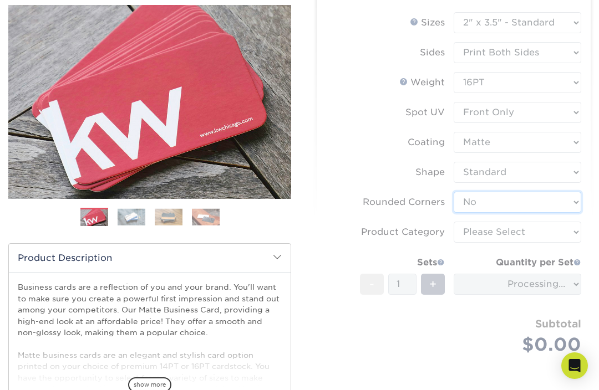
scroll to position [144, 0]
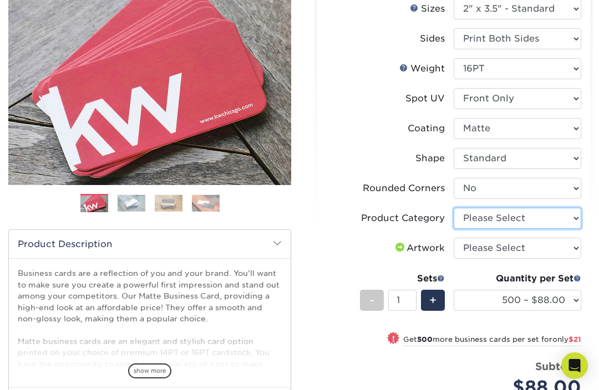
click at [550, 218] on select "Please Select Business Cards" at bounding box center [516, 218] width 127 height 21
select select "3b5148f1-0588-4f88-a218-97bcfdce65c1"
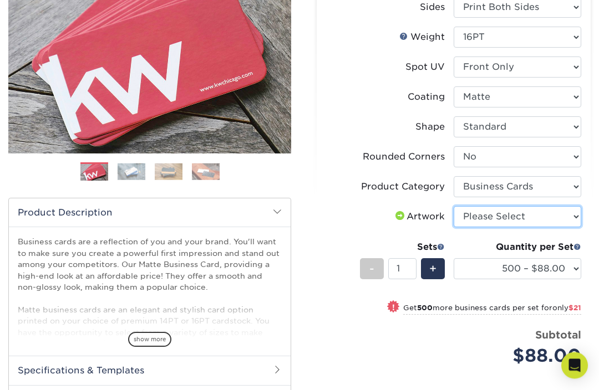
click at [558, 216] on select "Please Select I will upload files I need a design - $100" at bounding box center [516, 217] width 127 height 21
select select "upload"
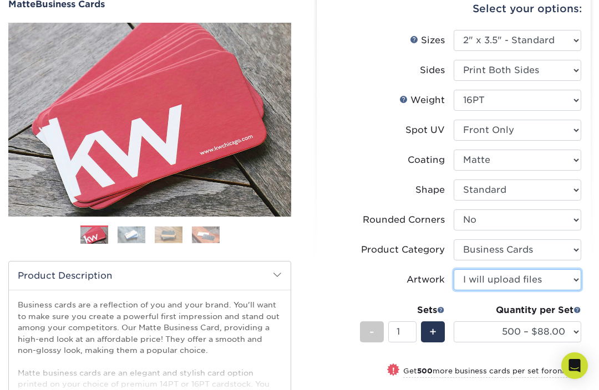
scroll to position [111, 0]
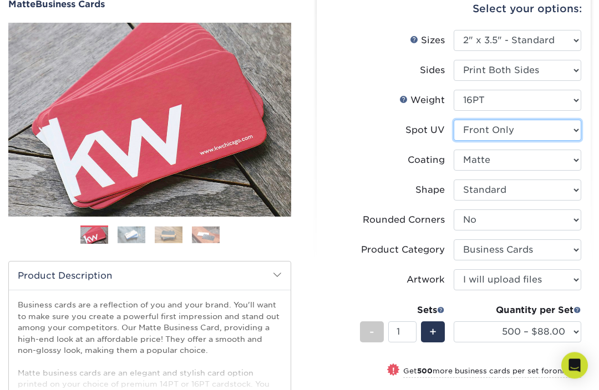
click at [576, 131] on select "Please Select No Spot UV Front and Back (Both Sides) Front Only Back Only" at bounding box center [516, 130] width 127 height 21
click at [119, 237] on img at bounding box center [132, 234] width 28 height 17
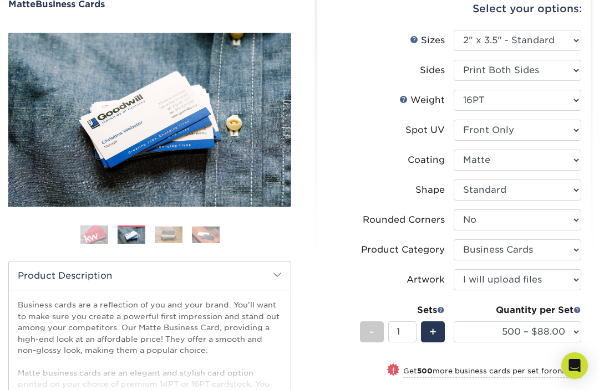
scroll to position [111, 0]
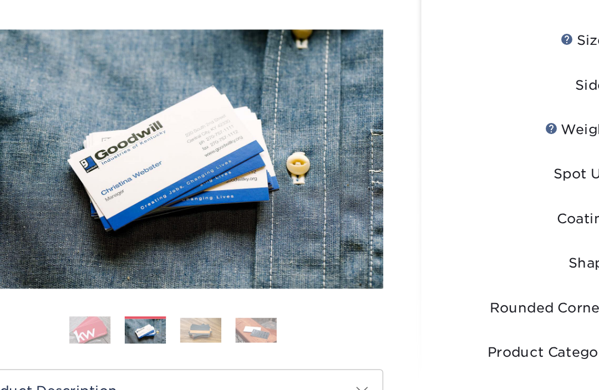
click at [155, 227] on img at bounding box center [169, 235] width 28 height 17
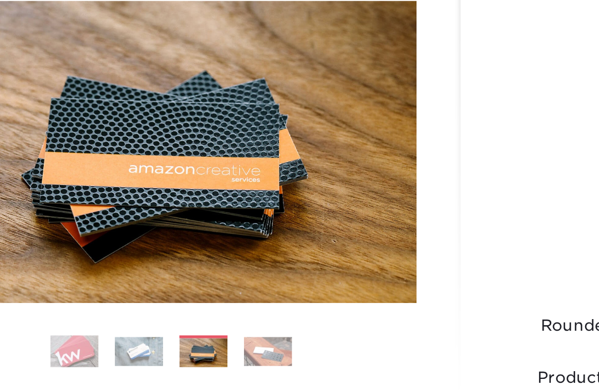
click at [192, 227] on img at bounding box center [206, 235] width 28 height 17
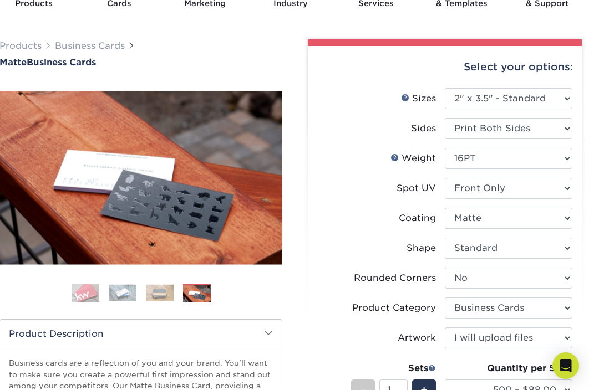
scroll to position [81, 0]
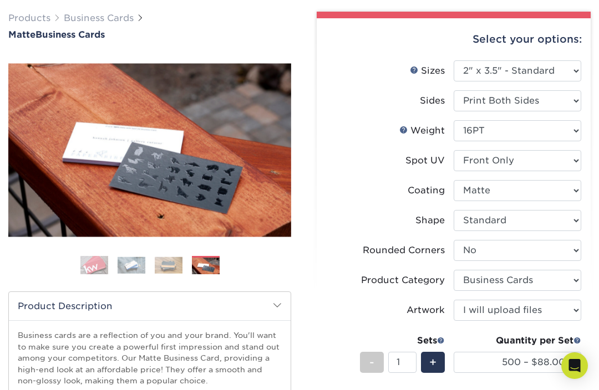
click at [213, 267] on img at bounding box center [206, 266] width 28 height 17
click at [163, 266] on img at bounding box center [169, 265] width 28 height 17
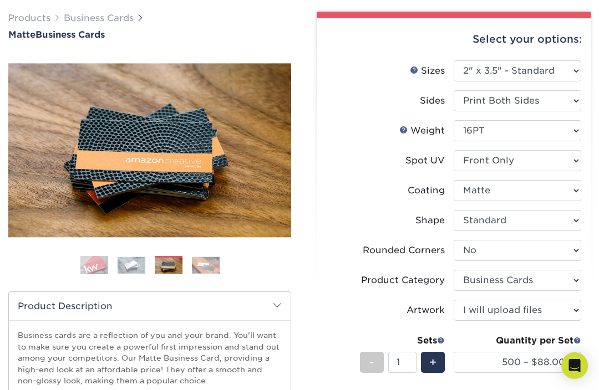
click at [126, 273] on img at bounding box center [132, 265] width 28 height 17
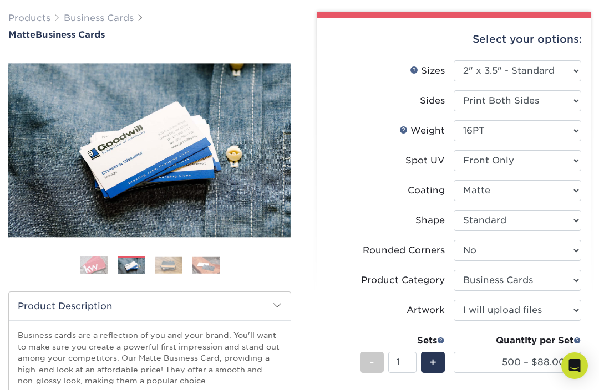
click at [207, 266] on img at bounding box center [206, 265] width 28 height 17
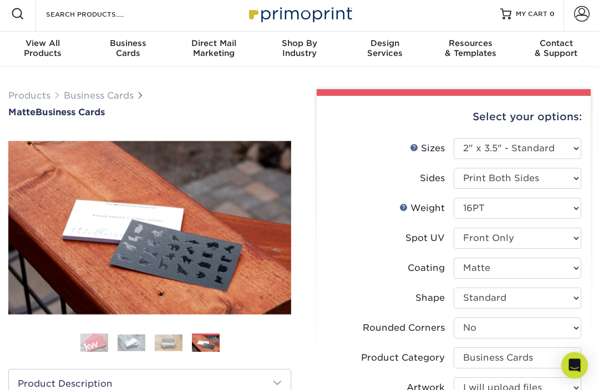
scroll to position [0, 0]
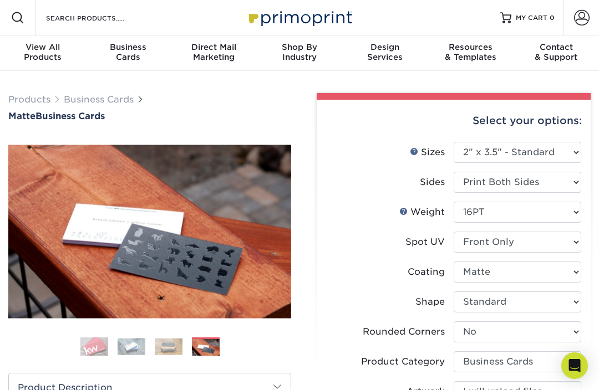
click at [88, 99] on link "Business Cards" at bounding box center [99, 99] width 70 height 11
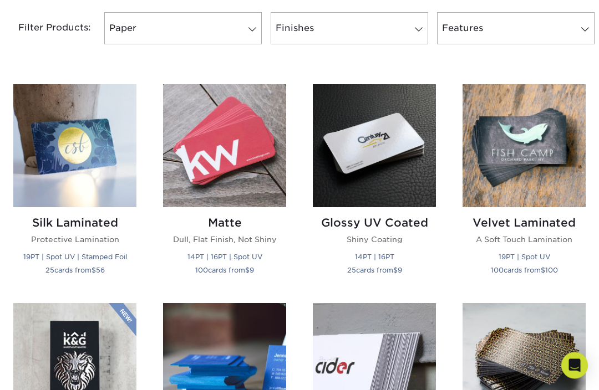
scroll to position [473, 0]
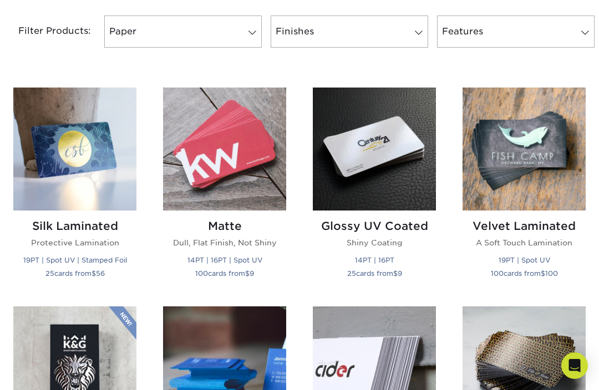
click at [549, 153] on img at bounding box center [523, 149] width 123 height 123
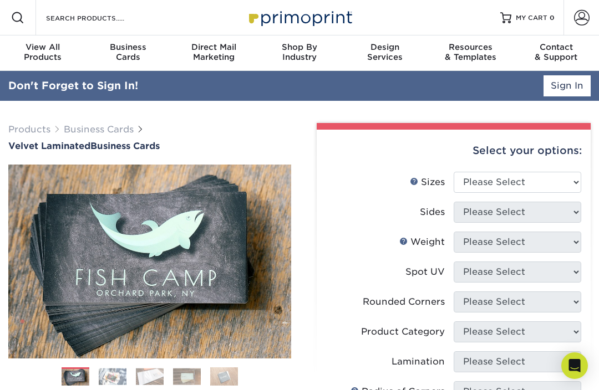
click at [57, 259] on img at bounding box center [149, 261] width 283 height 283
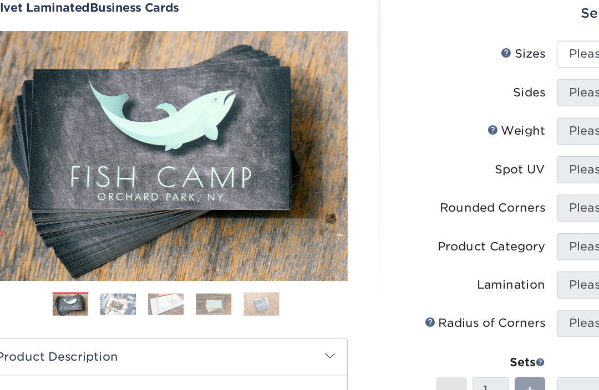
scroll to position [82, 0]
click at [99, 286] on img at bounding box center [113, 294] width 28 height 17
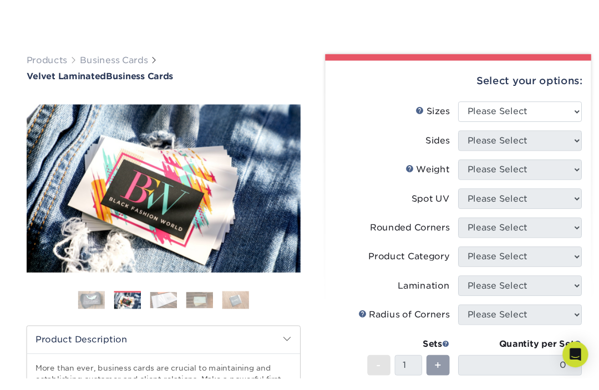
scroll to position [67, 0]
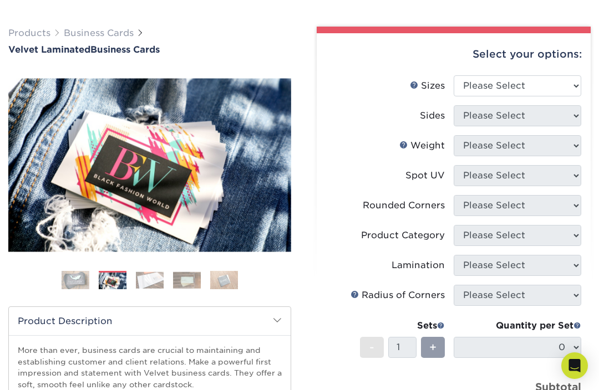
click at [144, 280] on img at bounding box center [150, 280] width 28 height 17
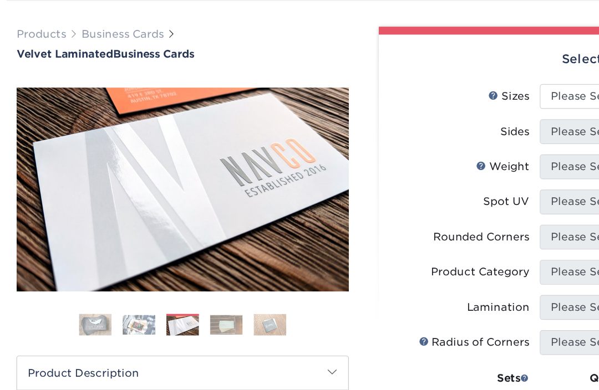
scroll to position [70, 0]
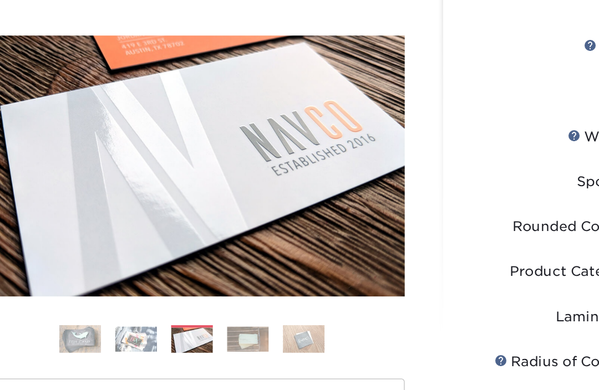
click at [173, 268] on img at bounding box center [187, 276] width 28 height 17
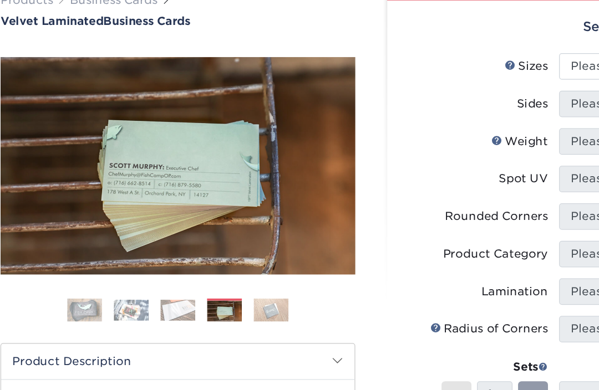
click at [181, 269] on img at bounding box center [187, 277] width 28 height 17
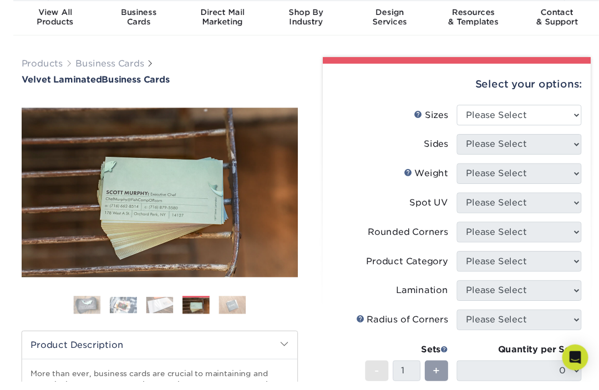
scroll to position [53, 0]
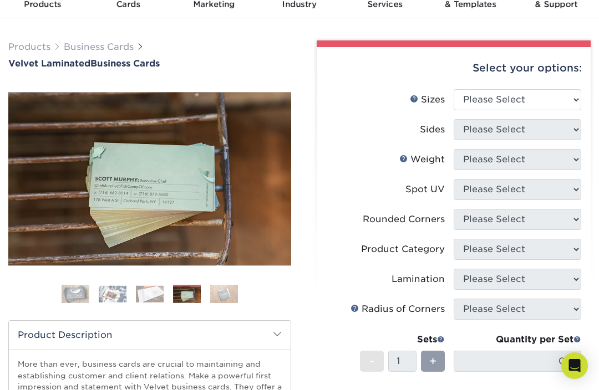
click at [222, 293] on img at bounding box center [224, 293] width 28 height 19
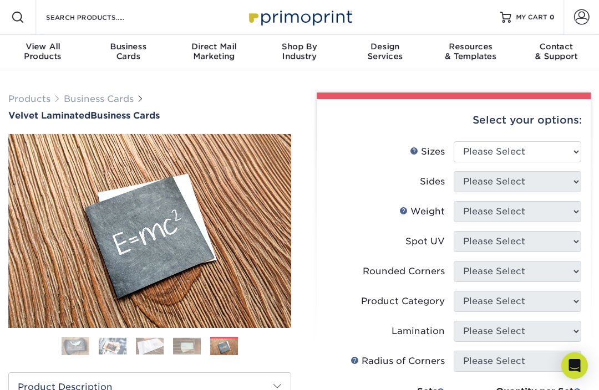
scroll to position [0, 0]
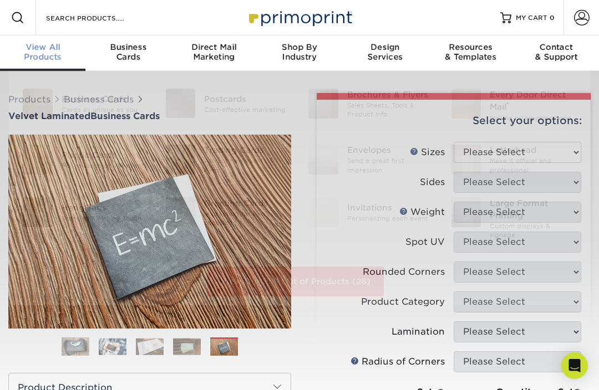
click at [40, 49] on span "View All" at bounding box center [42, 47] width 85 height 10
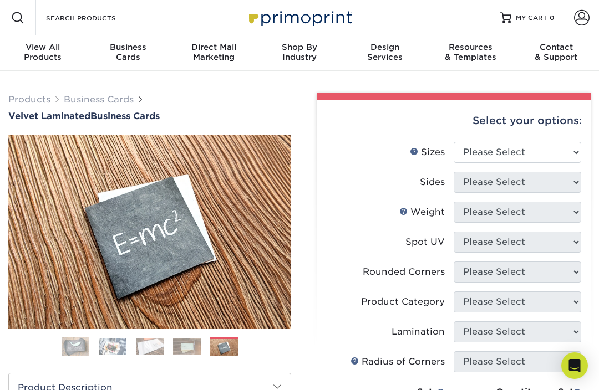
click at [34, 49] on span "View All" at bounding box center [42, 47] width 85 height 10
click at [33, 50] on span "View All" at bounding box center [42, 47] width 85 height 10
click at [34, 52] on span "View All" at bounding box center [42, 47] width 85 height 10
click at [37, 50] on span "View All" at bounding box center [42, 47] width 85 height 10
click at [43, 49] on span "View All" at bounding box center [42, 47] width 85 height 10
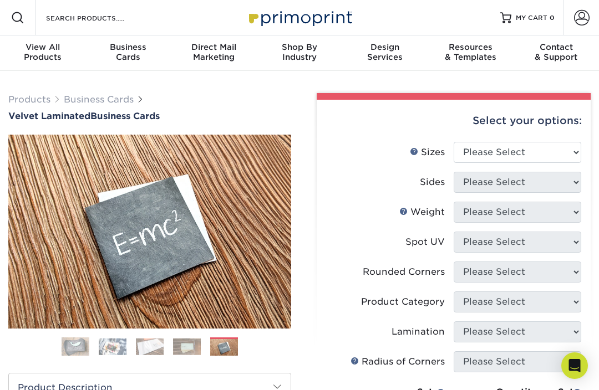
click at [33, 52] on span "View All" at bounding box center [42, 47] width 85 height 10
click at [33, 53] on div "View All Products" at bounding box center [42, 52] width 85 height 20
click at [30, 48] on span "View All" at bounding box center [42, 47] width 85 height 10
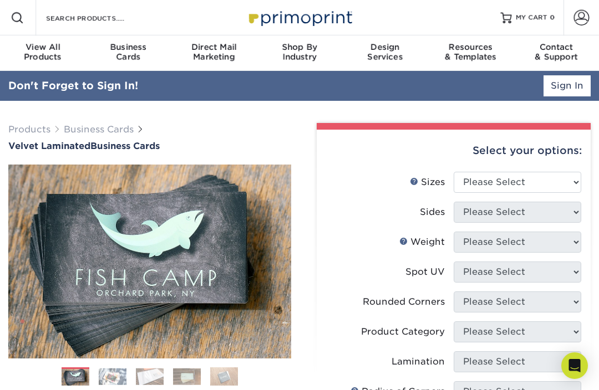
click at [33, 51] on span "View All" at bounding box center [42, 47] width 85 height 10
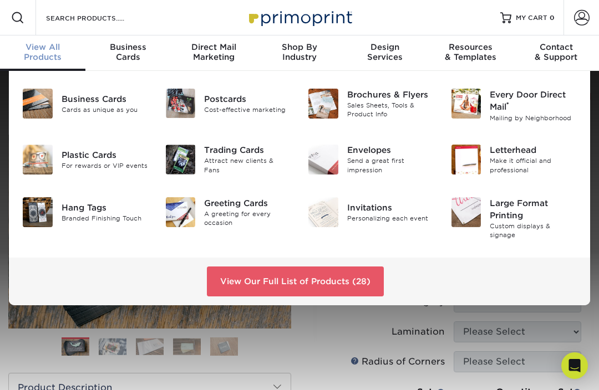
click at [342, 271] on link "View Our Full List of Products (28)" at bounding box center [295, 282] width 177 height 30
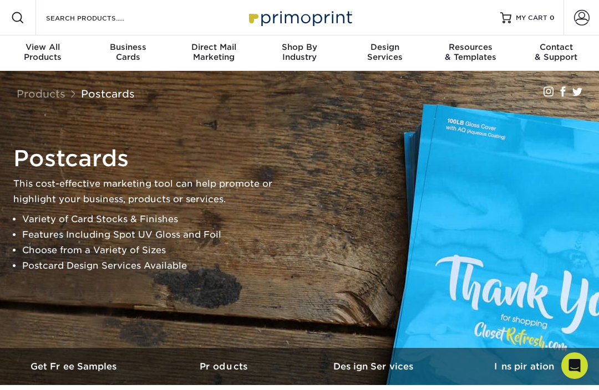
click at [15, 17] on span at bounding box center [17, 17] width 13 height 13
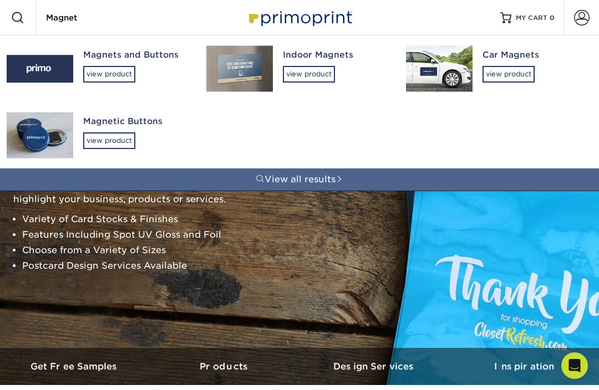
type input "Magnet"
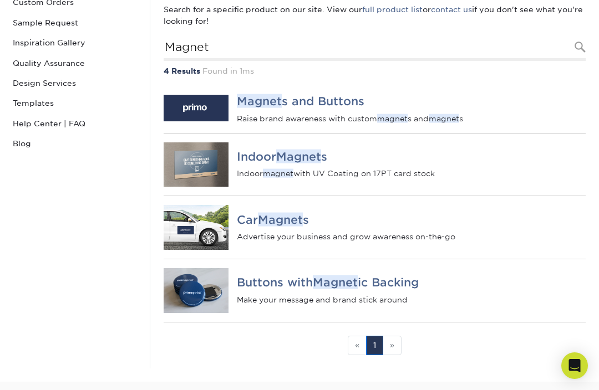
scroll to position [159, 0]
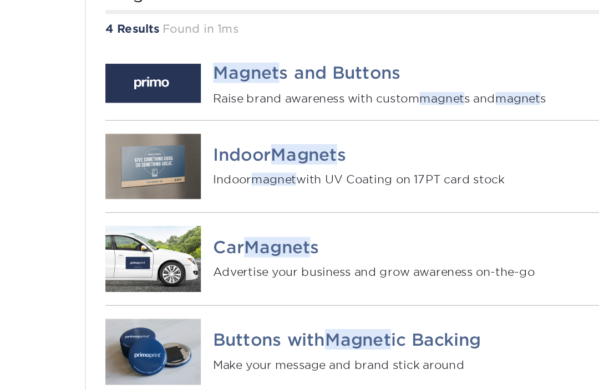
click at [258, 200] on em "Magnet" at bounding box center [280, 207] width 45 height 14
